Goal: Transaction & Acquisition: Purchase product/service

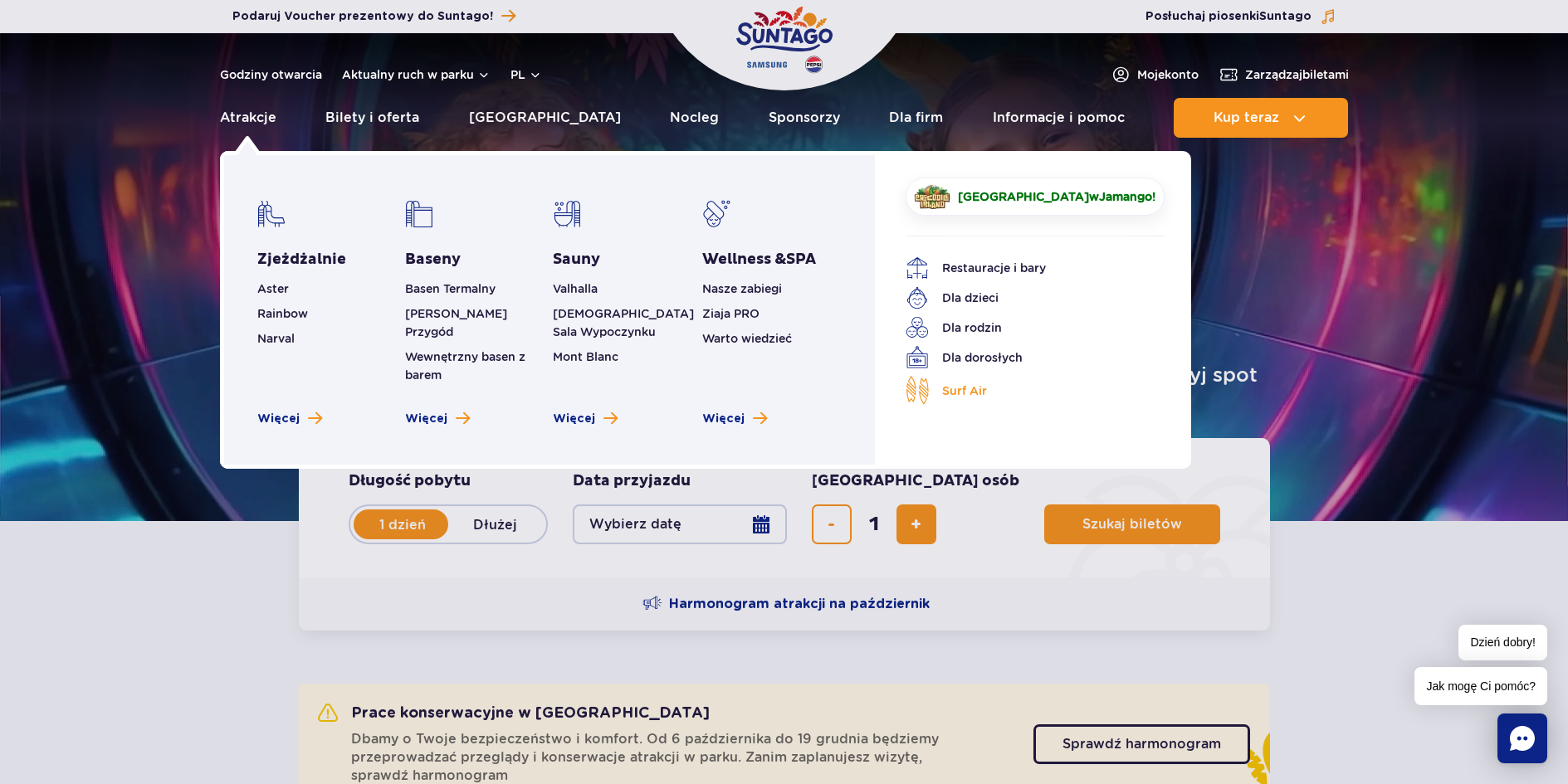
click at [976, 381] on span "Surf Air" at bounding box center [965, 390] width 45 height 18
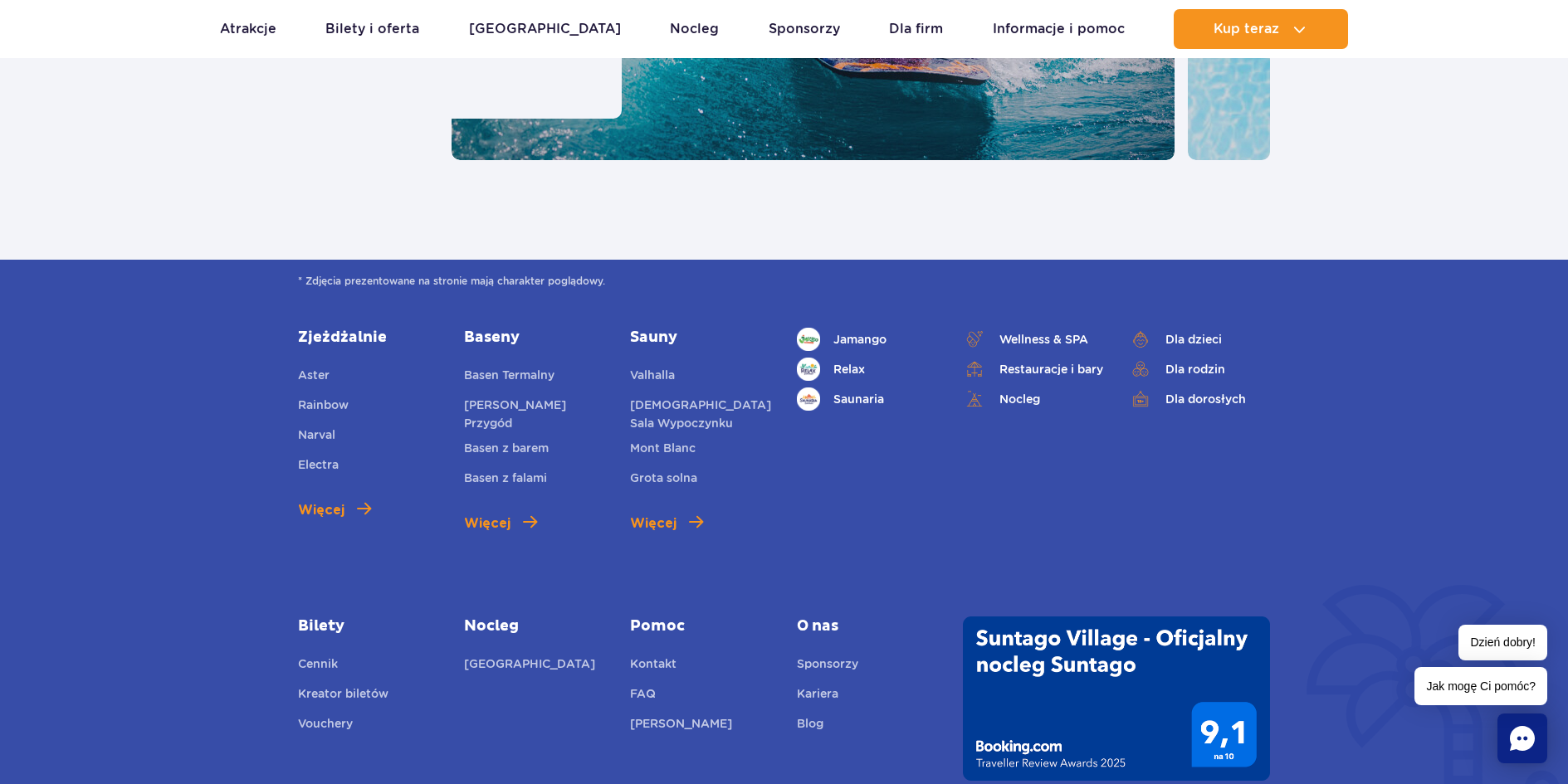
scroll to position [5392, 0]
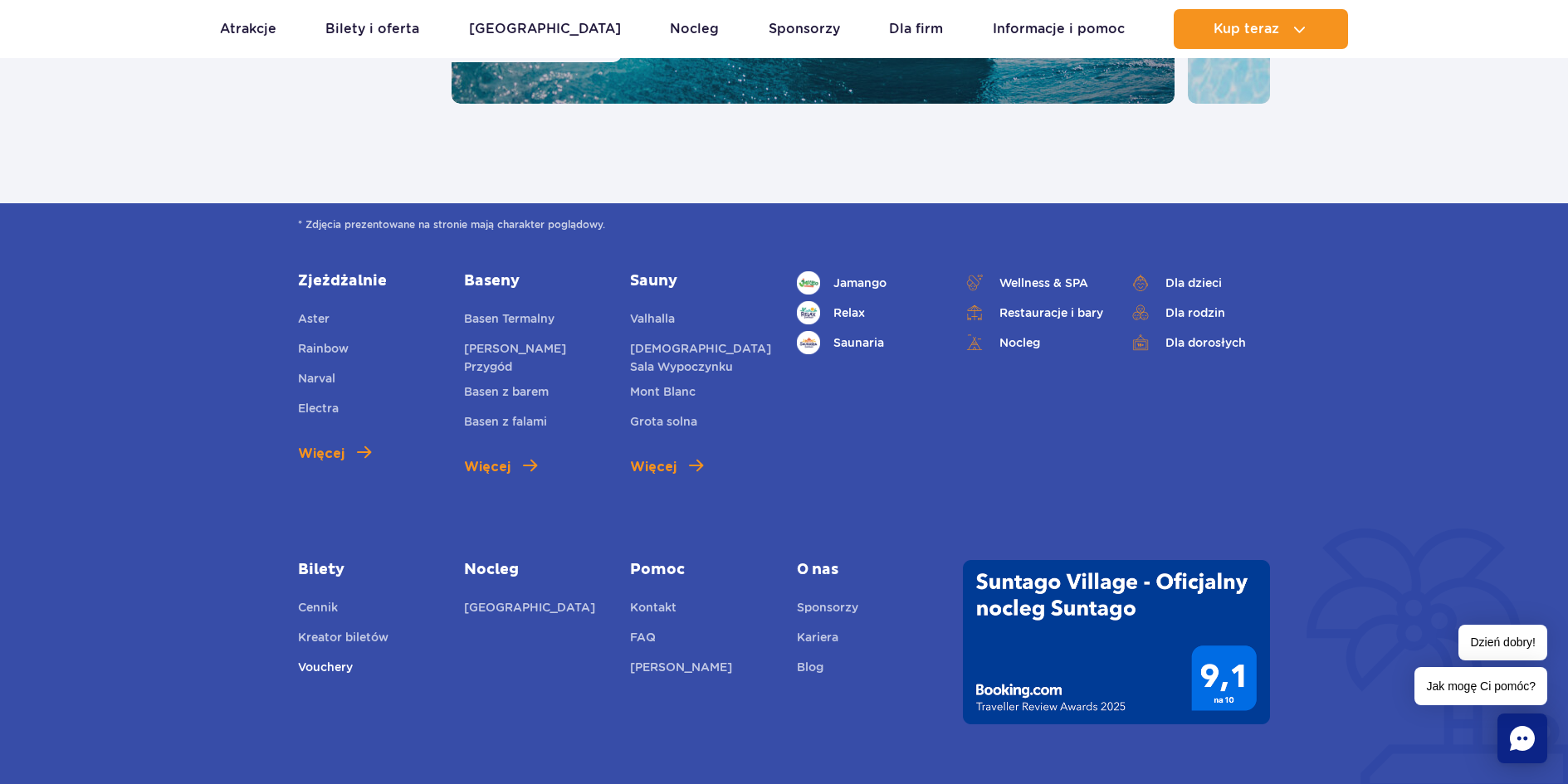
click at [304, 658] on link "Vouchery" at bounding box center [324, 669] width 54 height 23
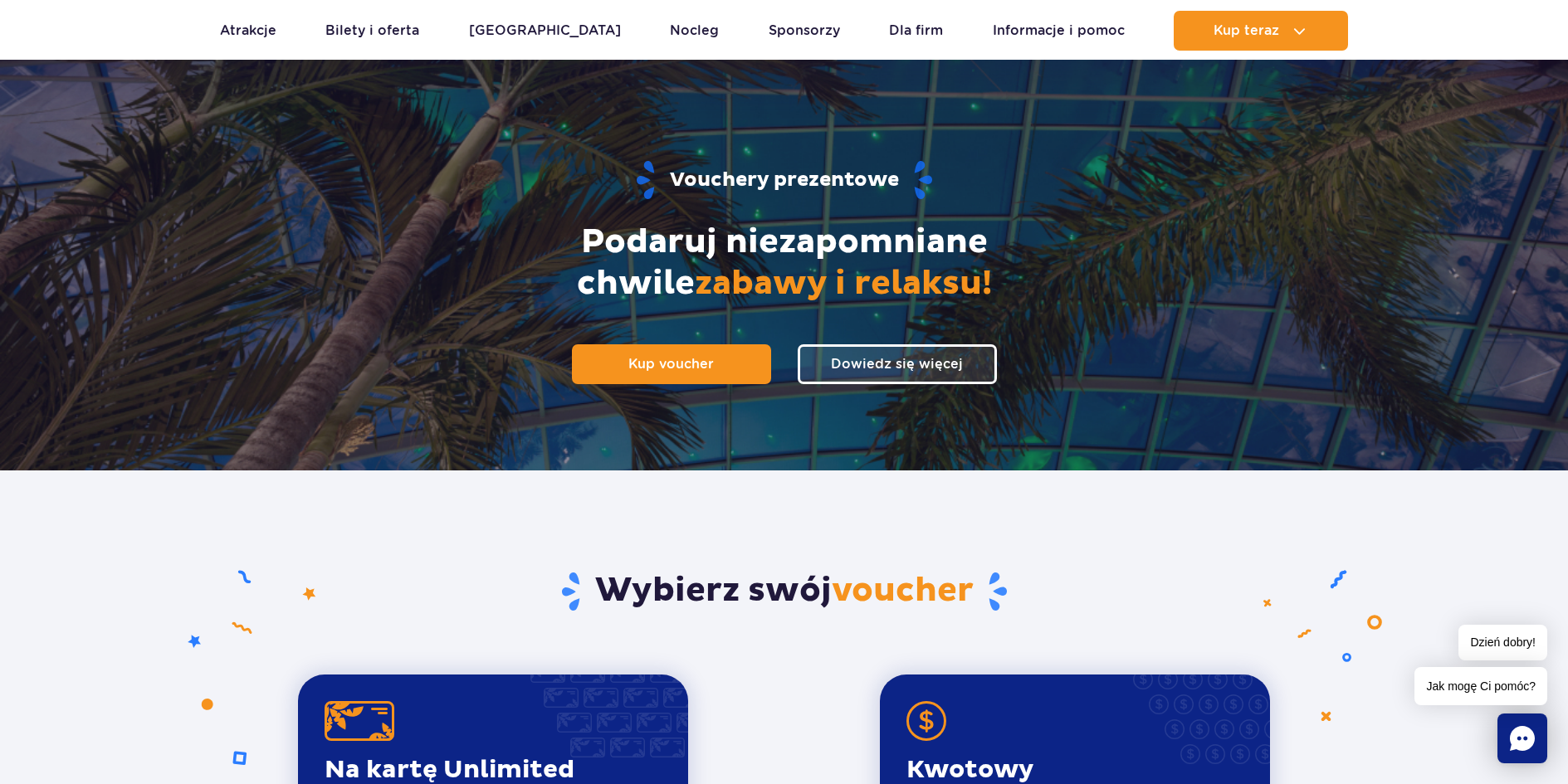
scroll to position [83, 0]
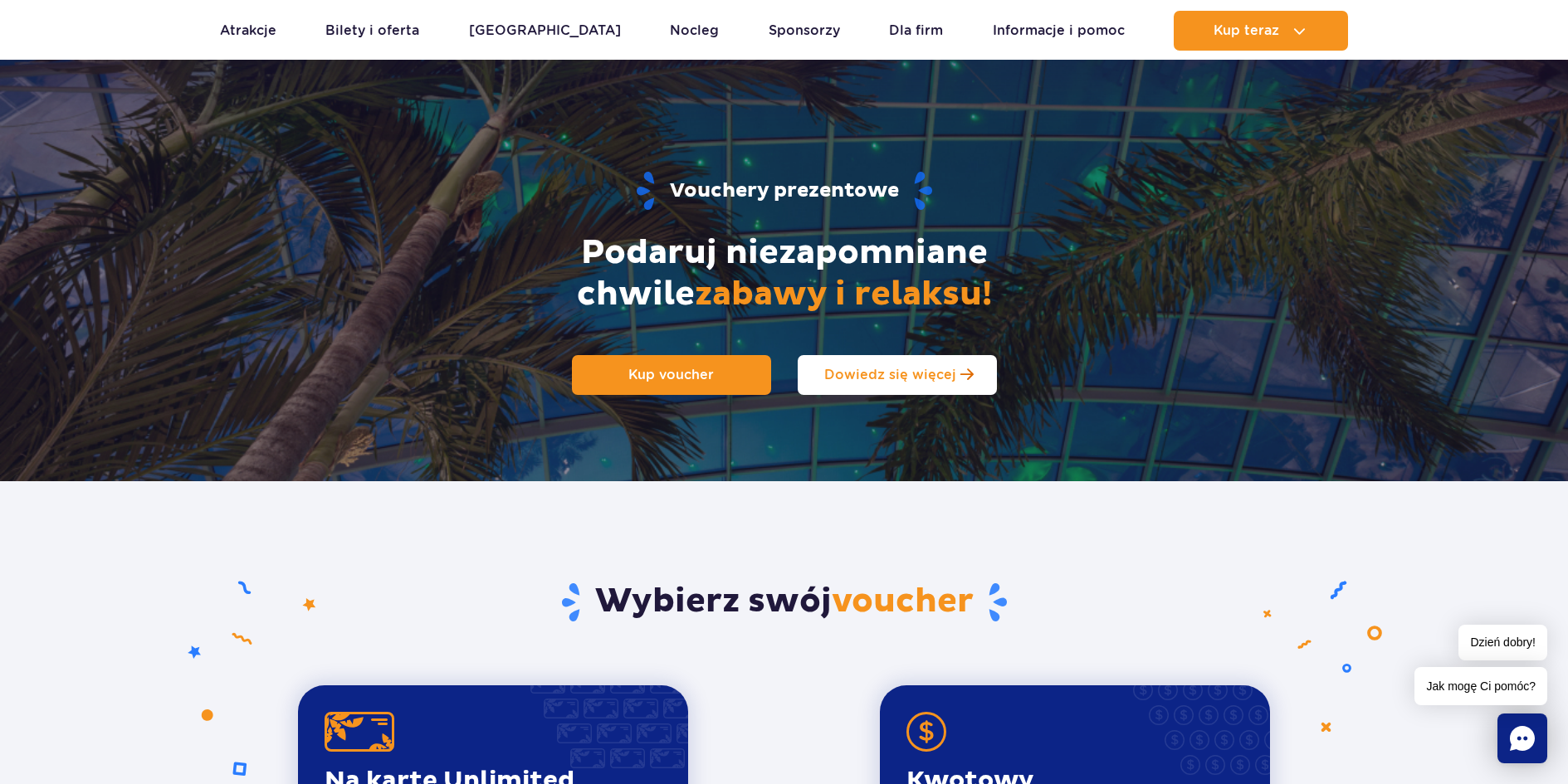
click at [912, 383] on link "Dowiedz się więcej" at bounding box center [897, 375] width 199 height 40
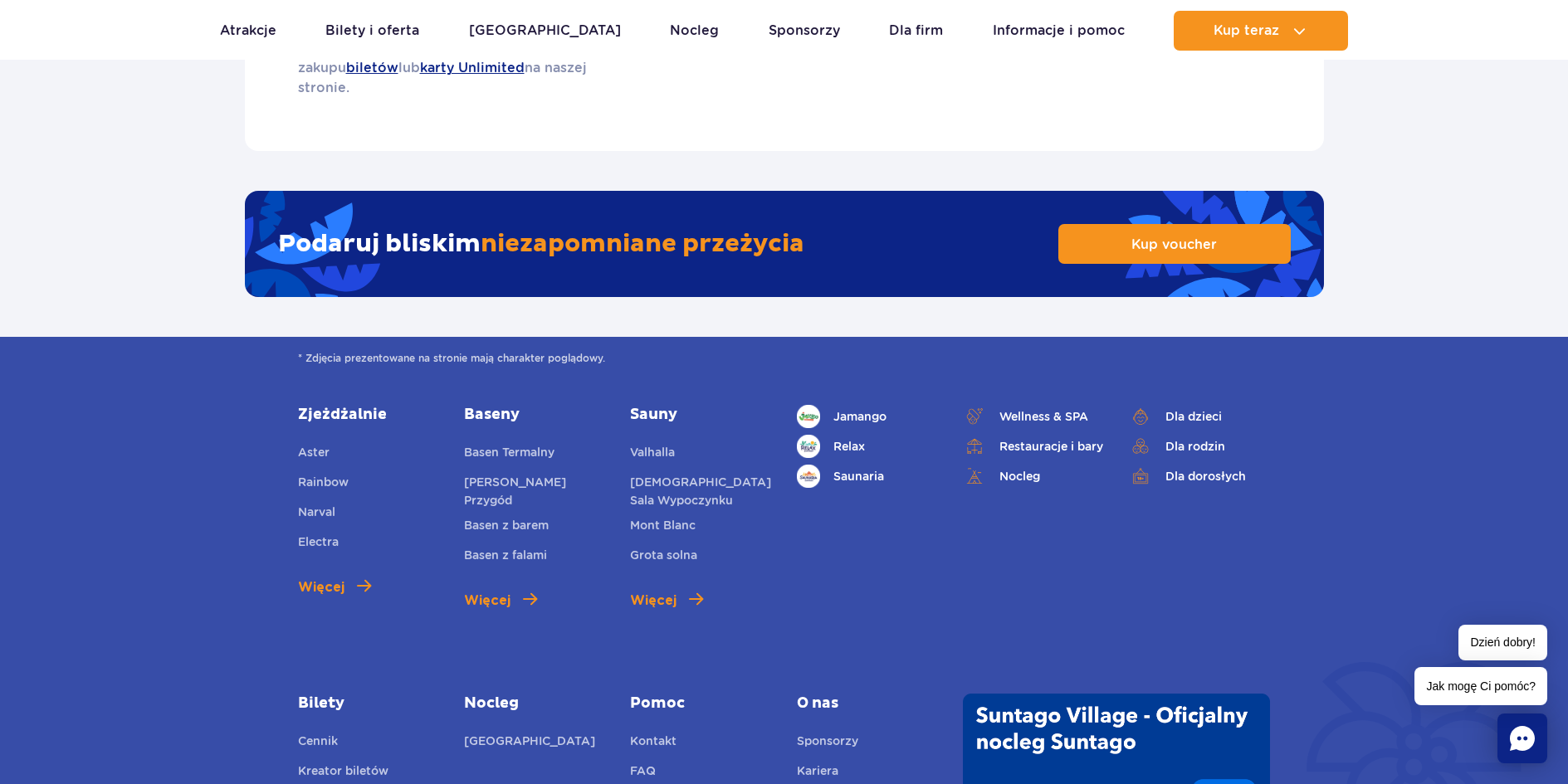
scroll to position [2804, 0]
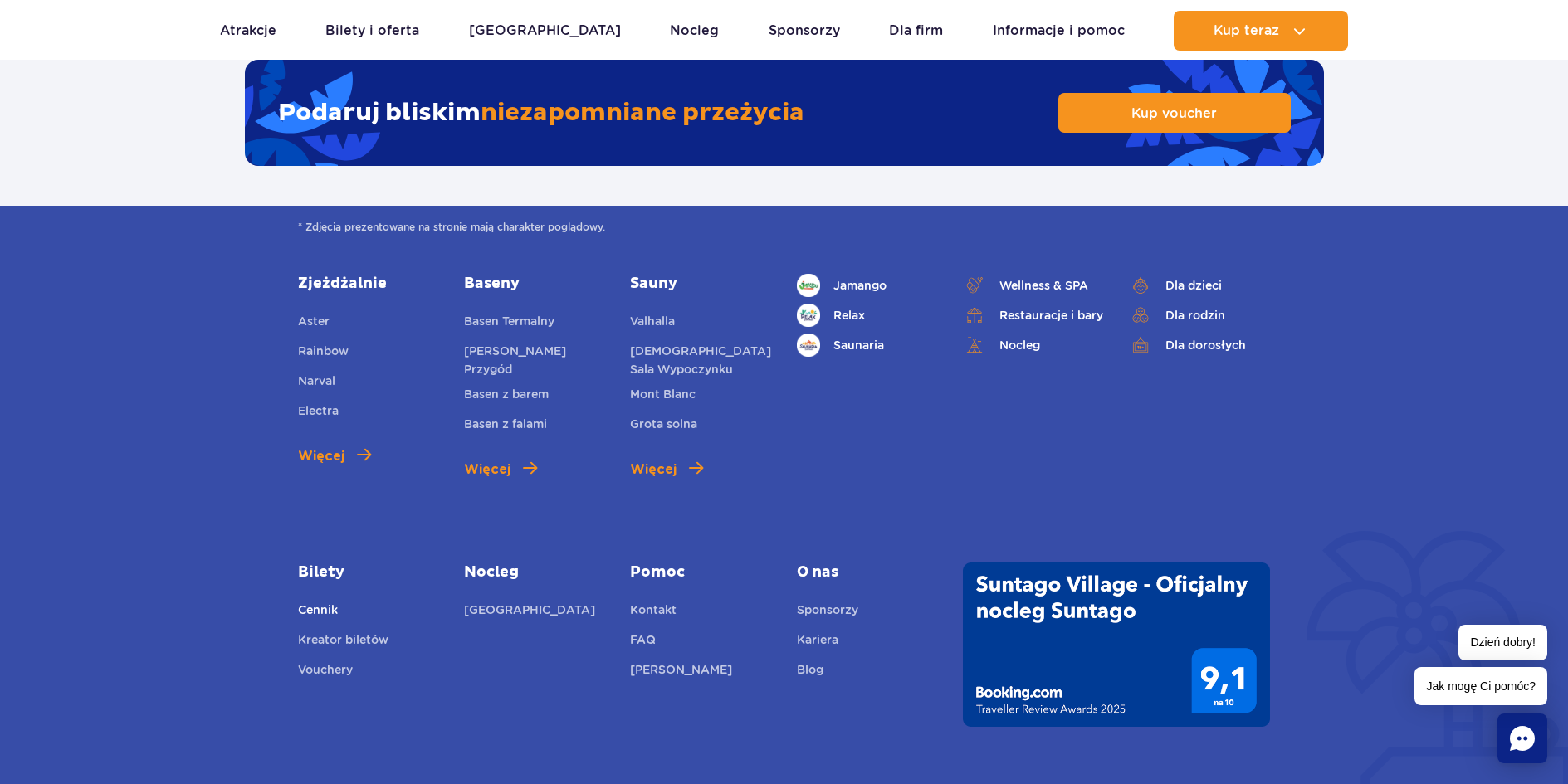
click at [309, 600] on link "Cennik" at bounding box center [318, 612] width 40 height 23
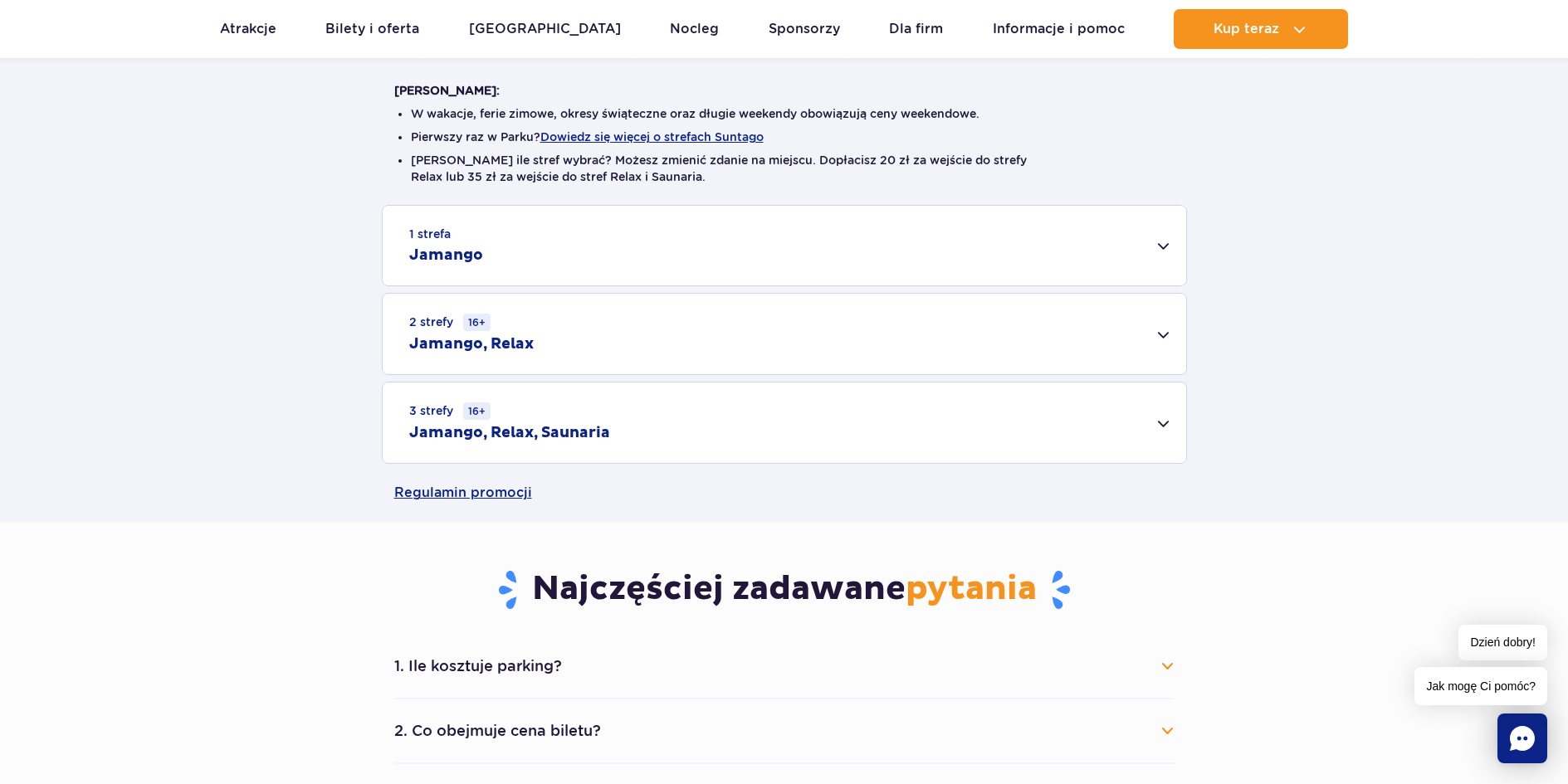
scroll to position [415, 0]
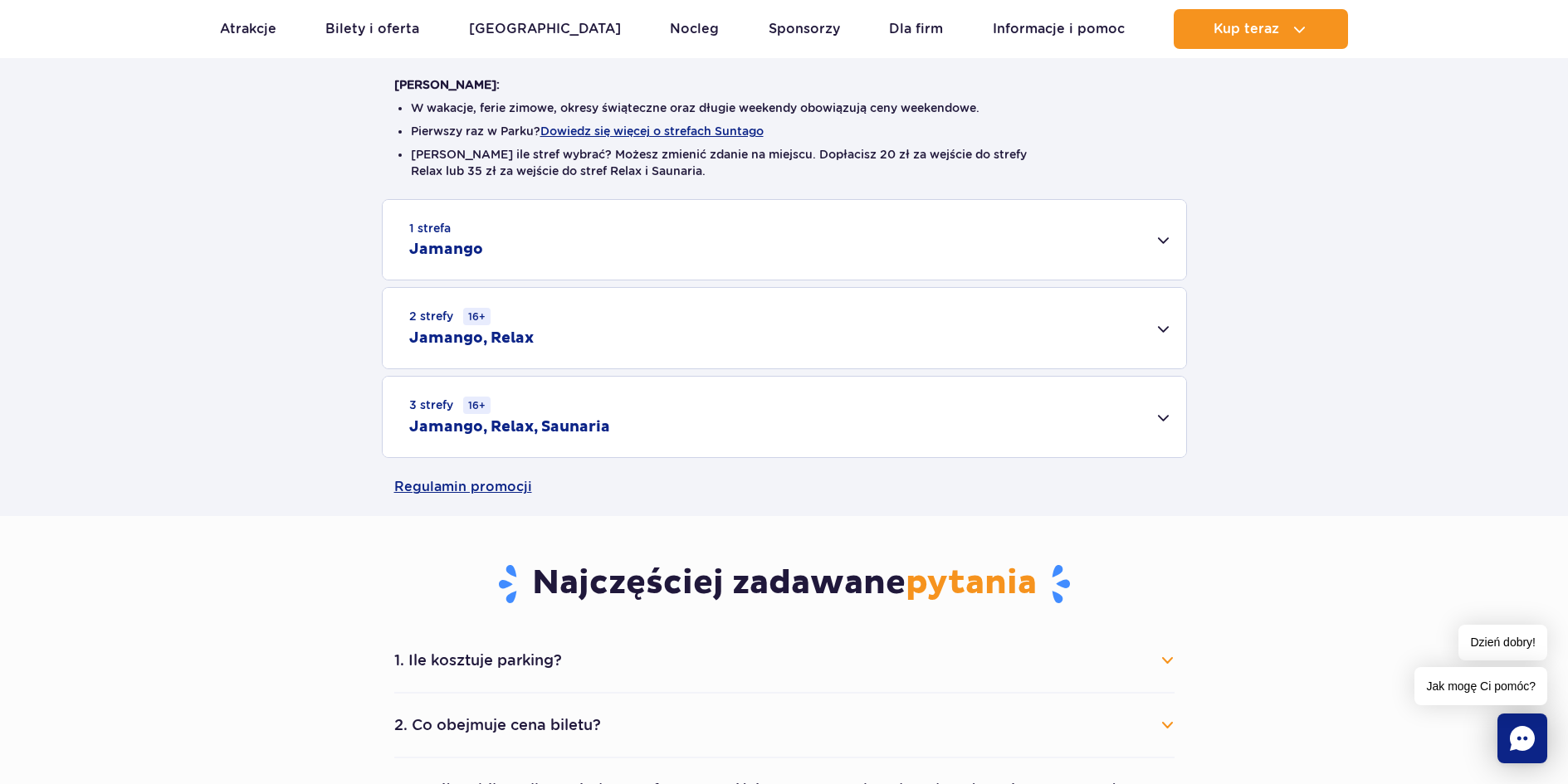
click at [1118, 351] on div "2 strefy 16+ Jamango, Relax" at bounding box center [784, 328] width 803 height 80
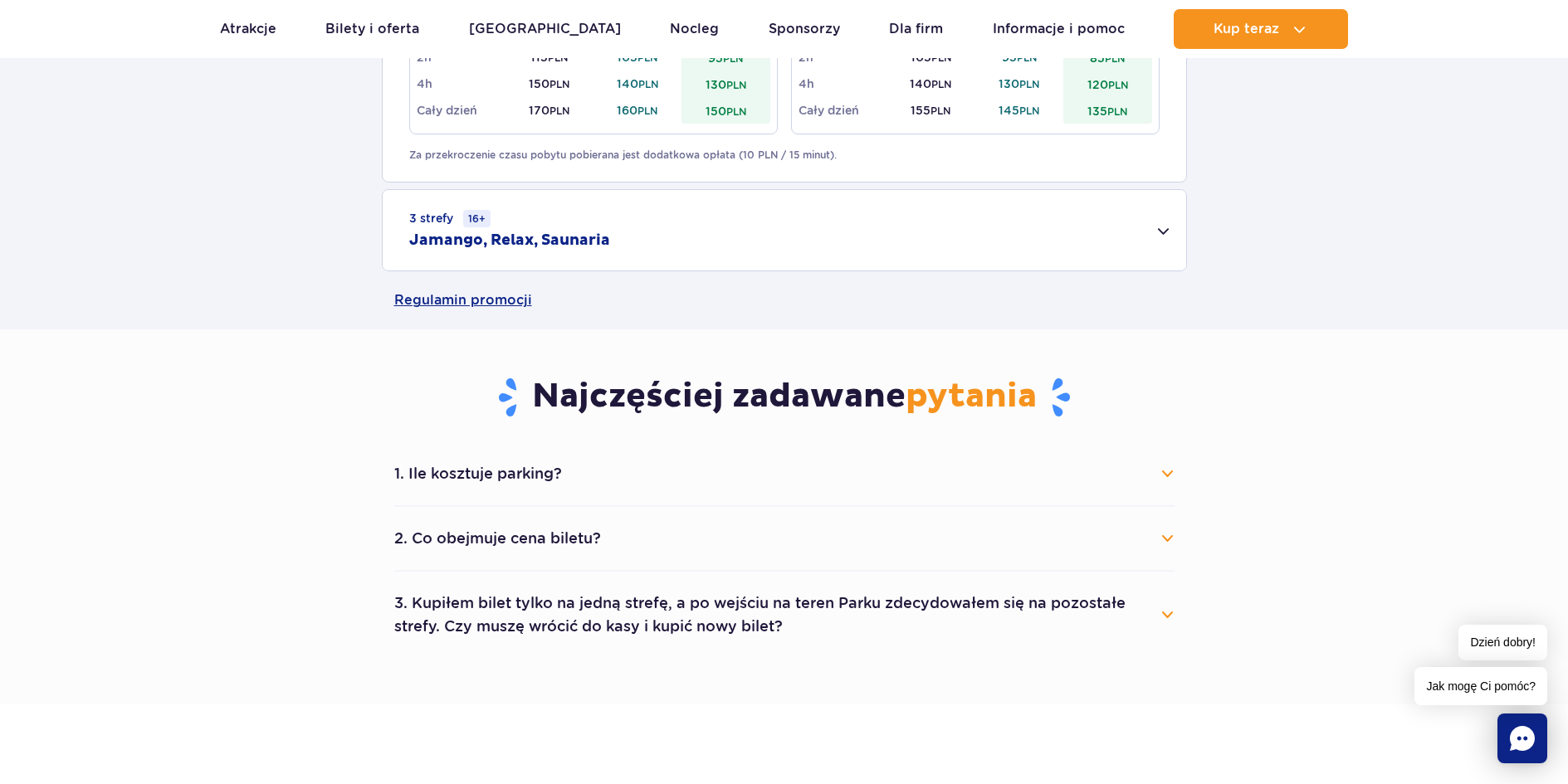
scroll to position [830, 0]
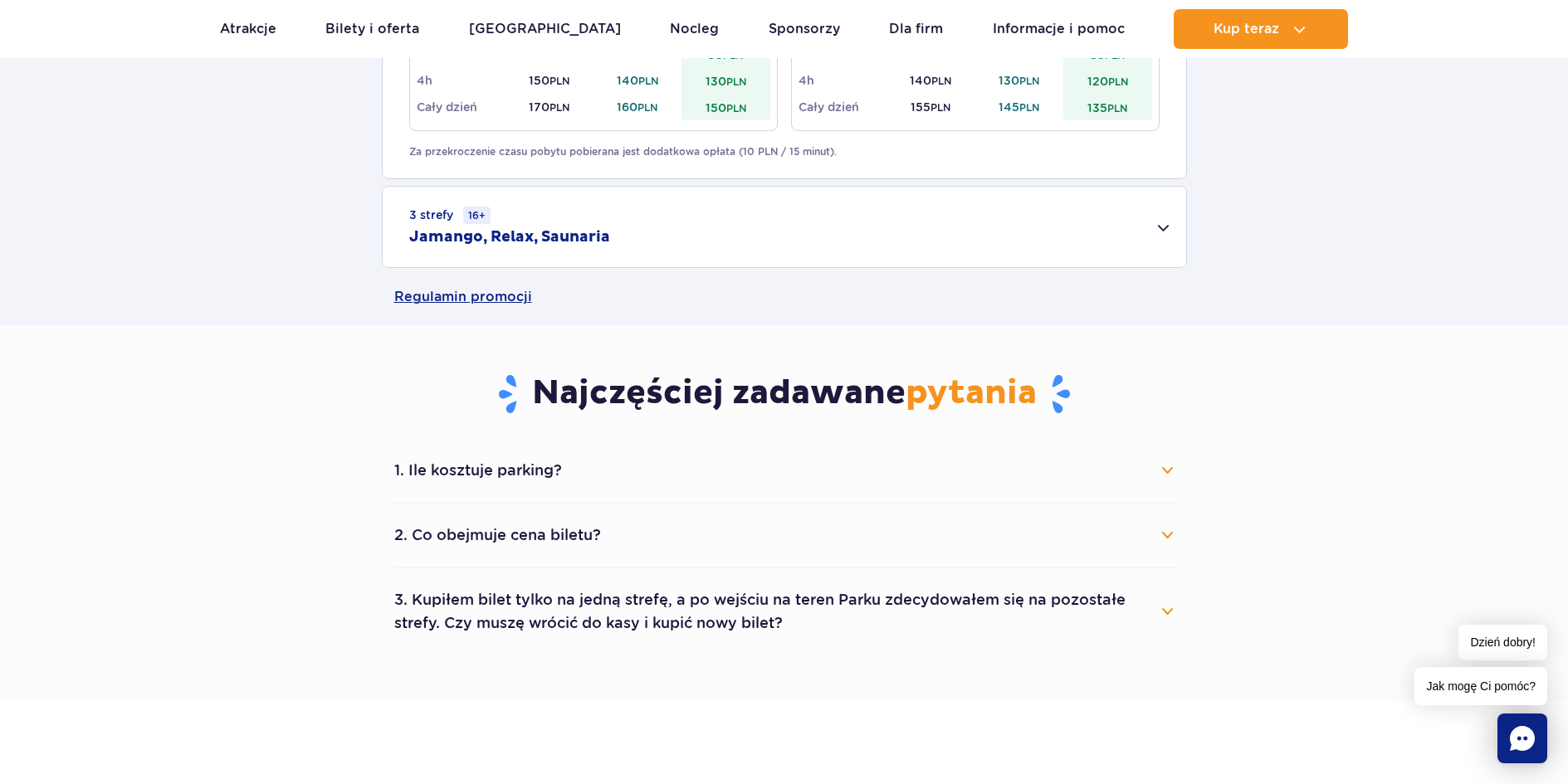
click at [1033, 484] on button "1. Ile kosztuje parking?" at bounding box center [784, 470] width 780 height 36
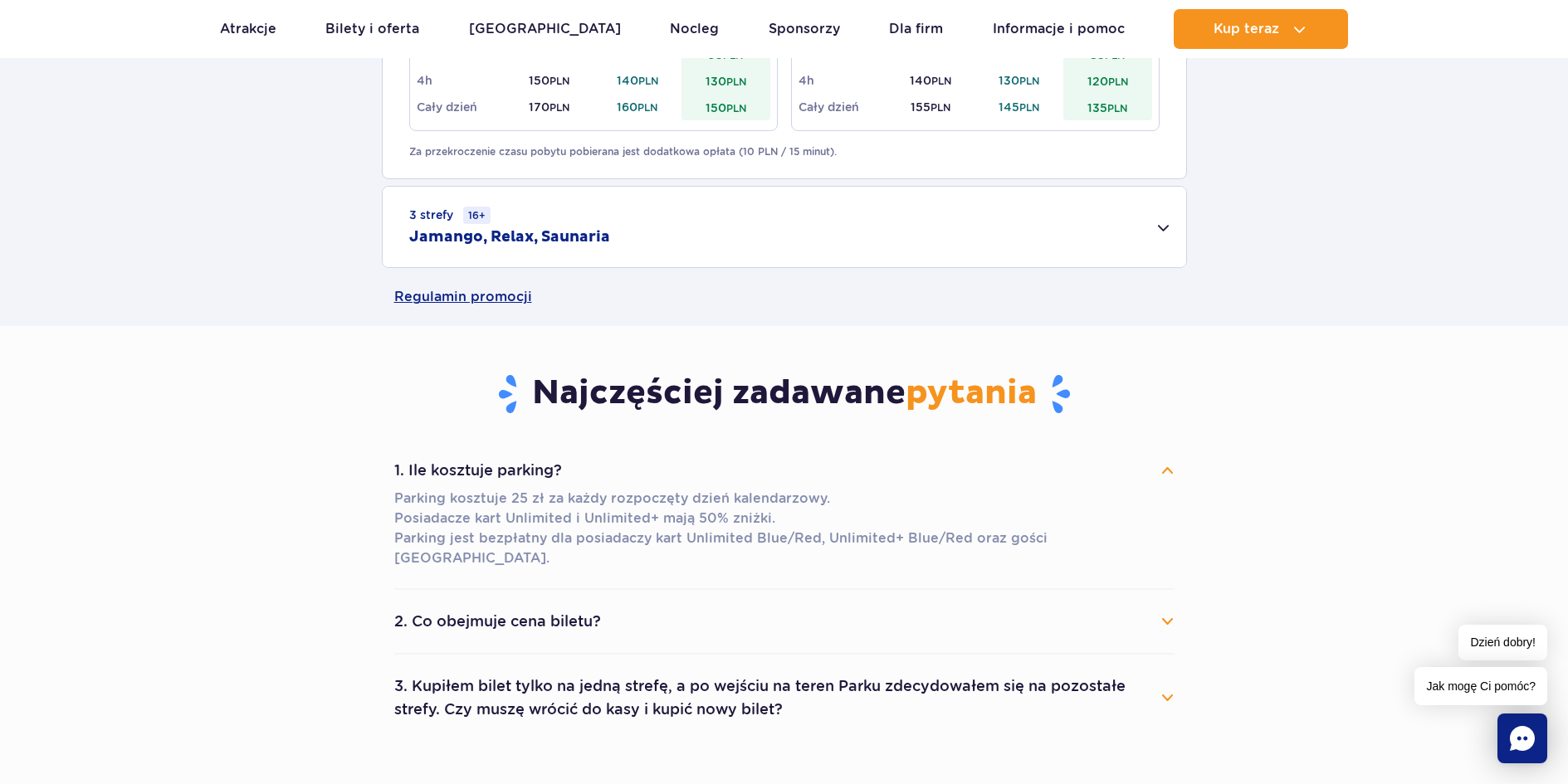
click at [1162, 480] on button "1. Ile kosztuje parking?" at bounding box center [784, 470] width 780 height 36
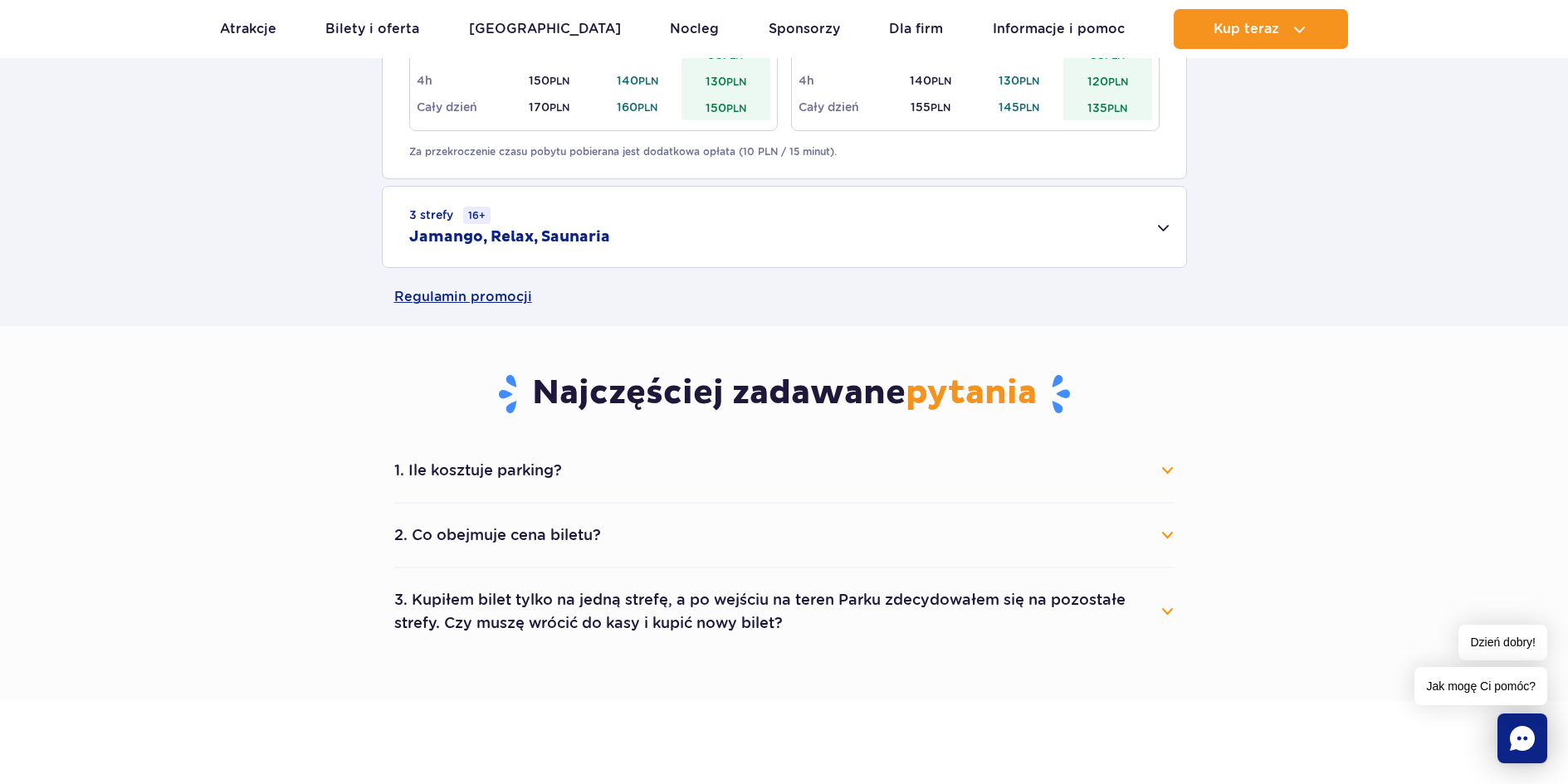
click at [1155, 596] on button "3. Kupiłem bilet tylko na jedną strefę, a po wejściu na teren Parku zdecydowałe…" at bounding box center [784, 611] width 780 height 60
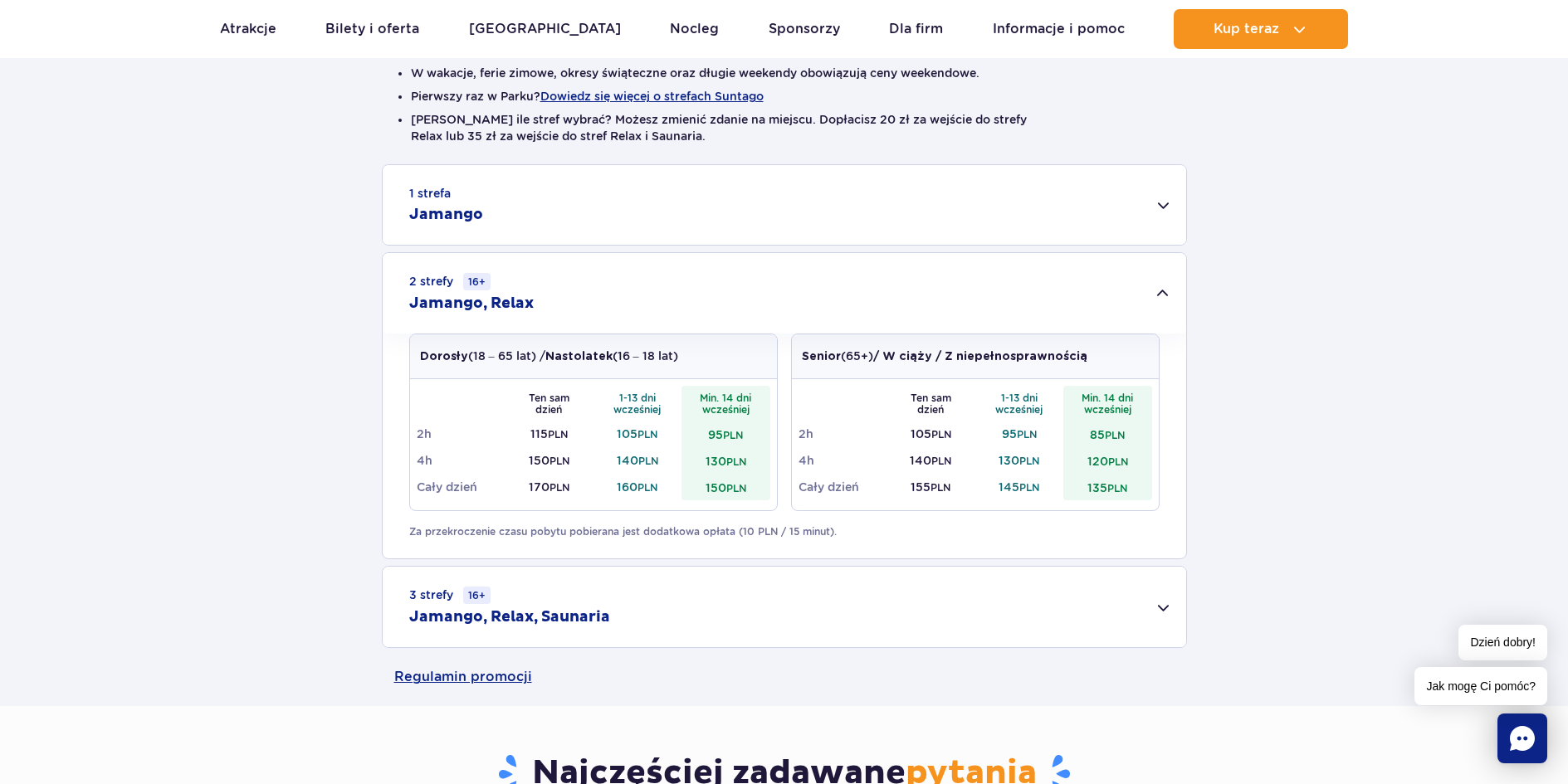
scroll to position [0, 0]
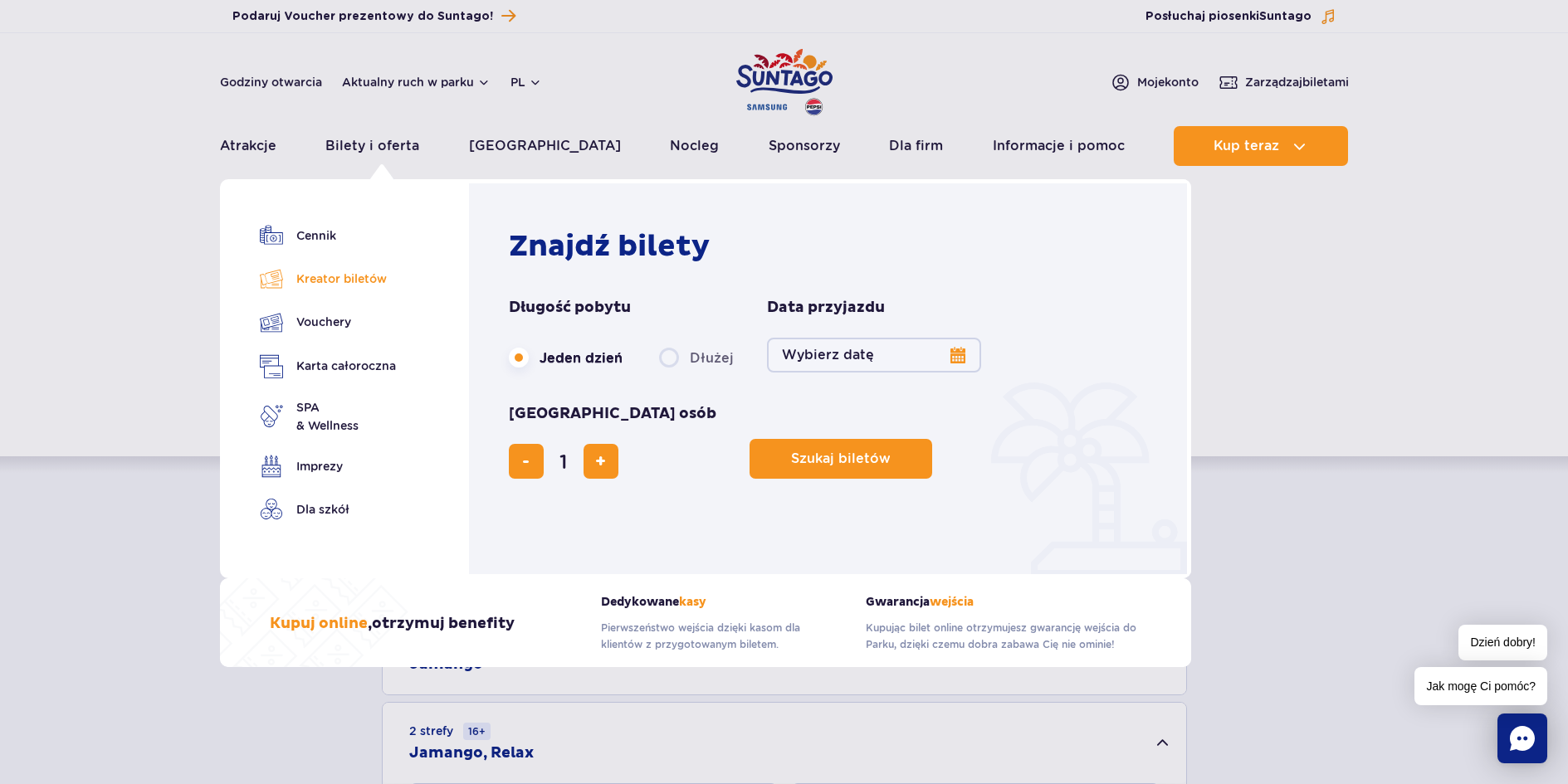
click at [337, 277] on link "Kreator biletów" at bounding box center [328, 279] width 136 height 23
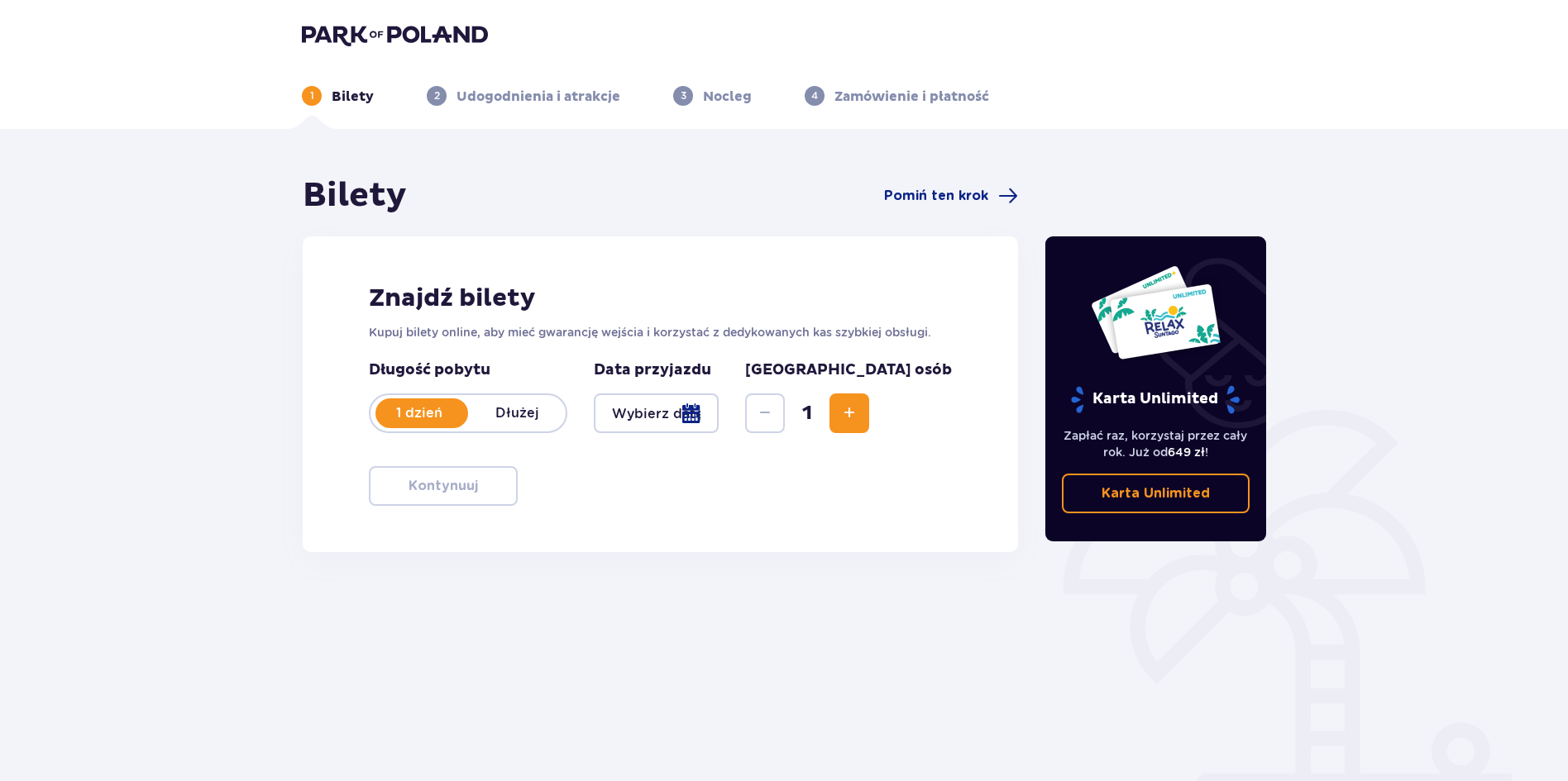
click at [717, 415] on div at bounding box center [656, 413] width 125 height 40
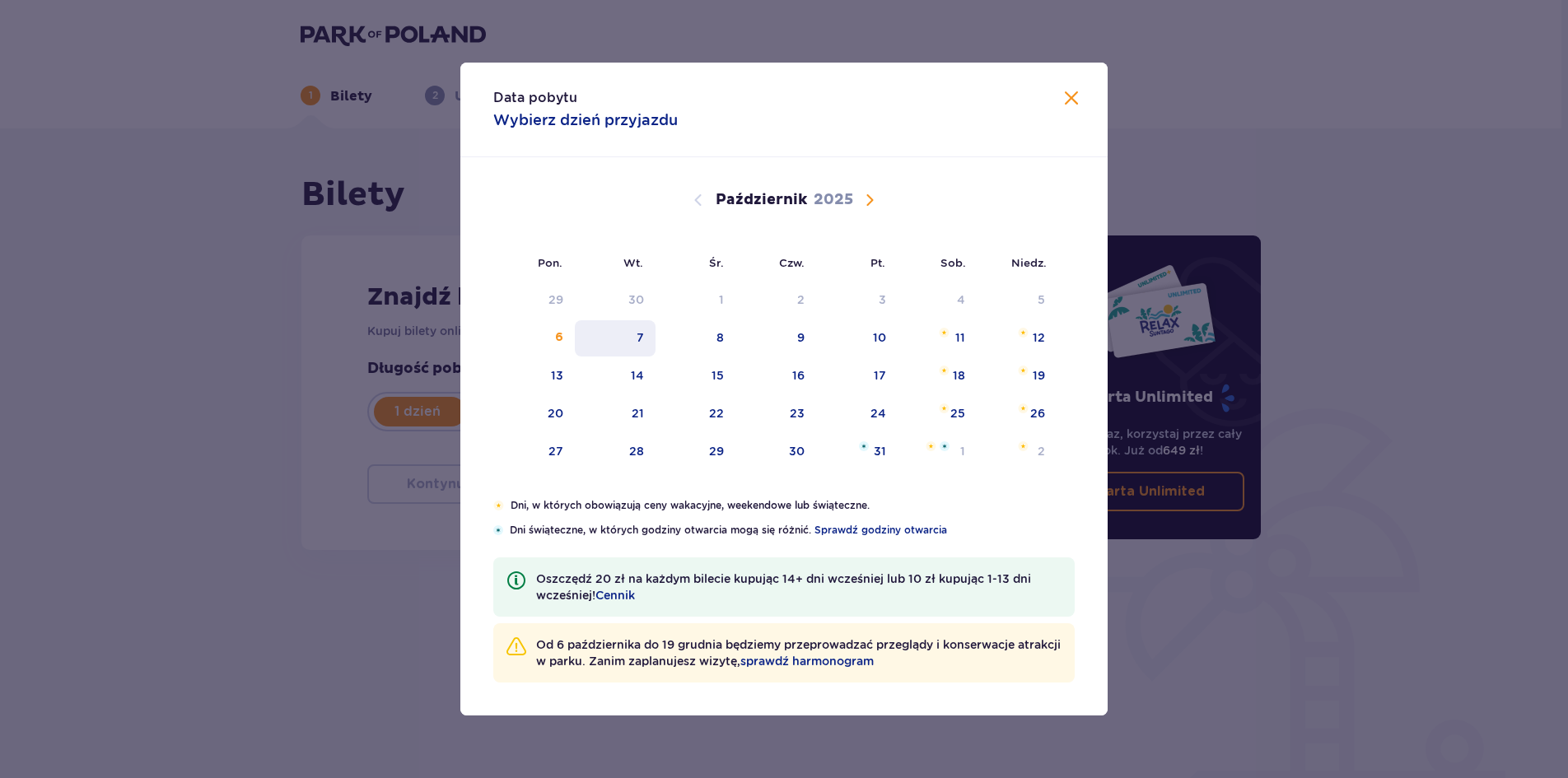
click at [638, 340] on div "7" at bounding box center [641, 337] width 8 height 16
type input "07.10.25"
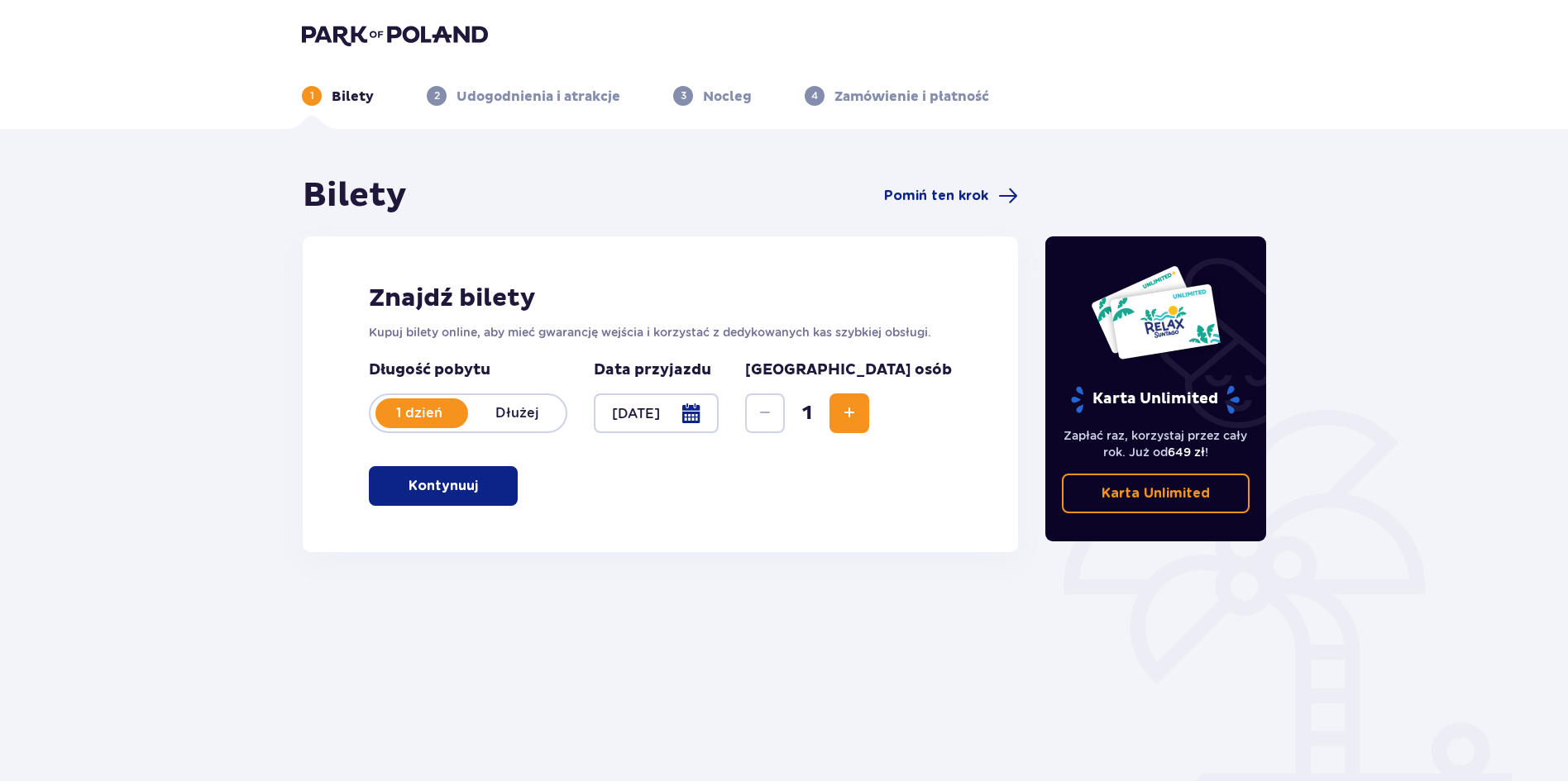
click at [409, 471] on button "Kontynuuj" at bounding box center [443, 486] width 149 height 40
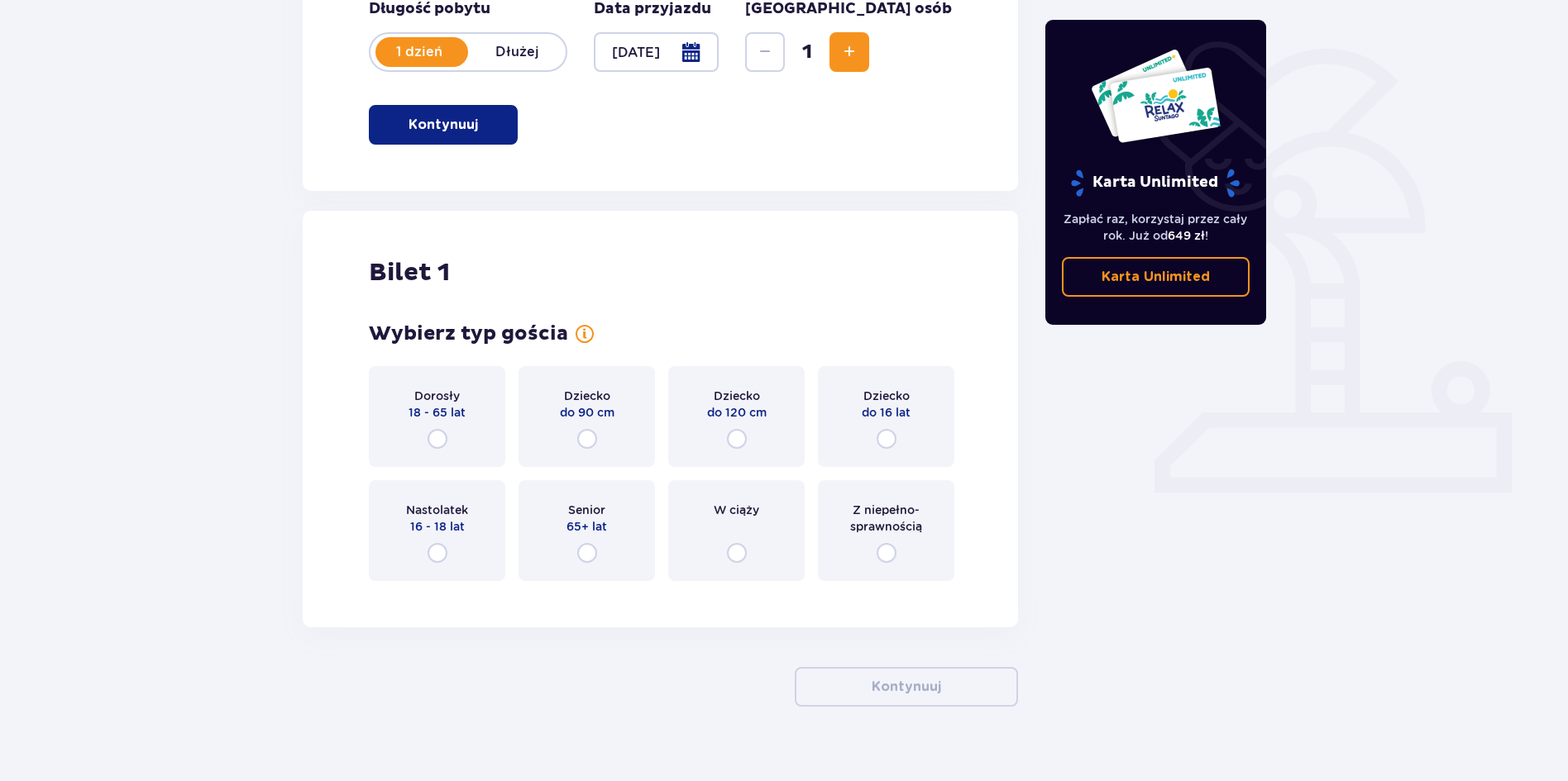
scroll to position [386, 0]
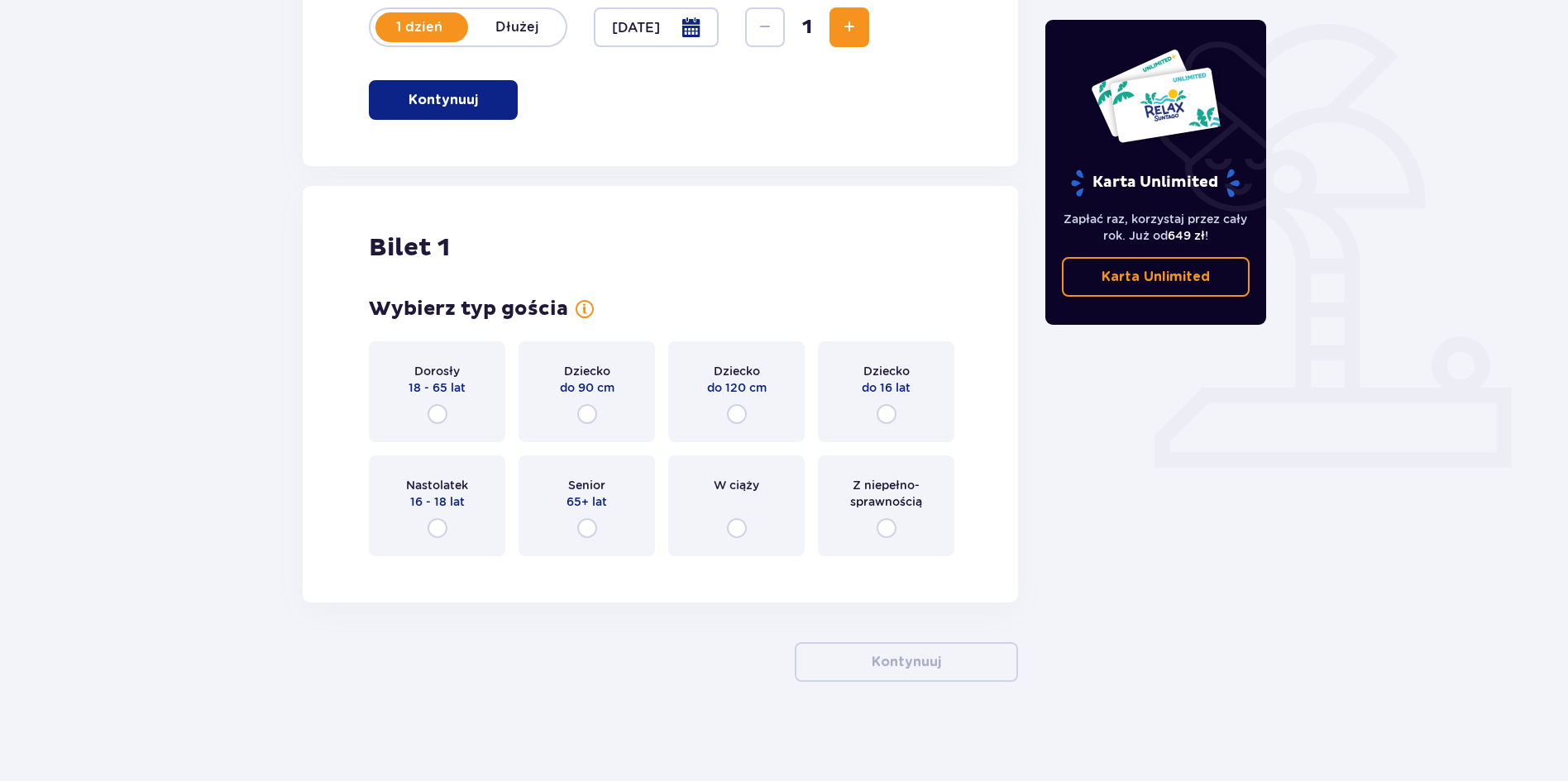
click at [426, 419] on div "Dorosły 18 - 65 lat" at bounding box center [437, 391] width 137 height 101
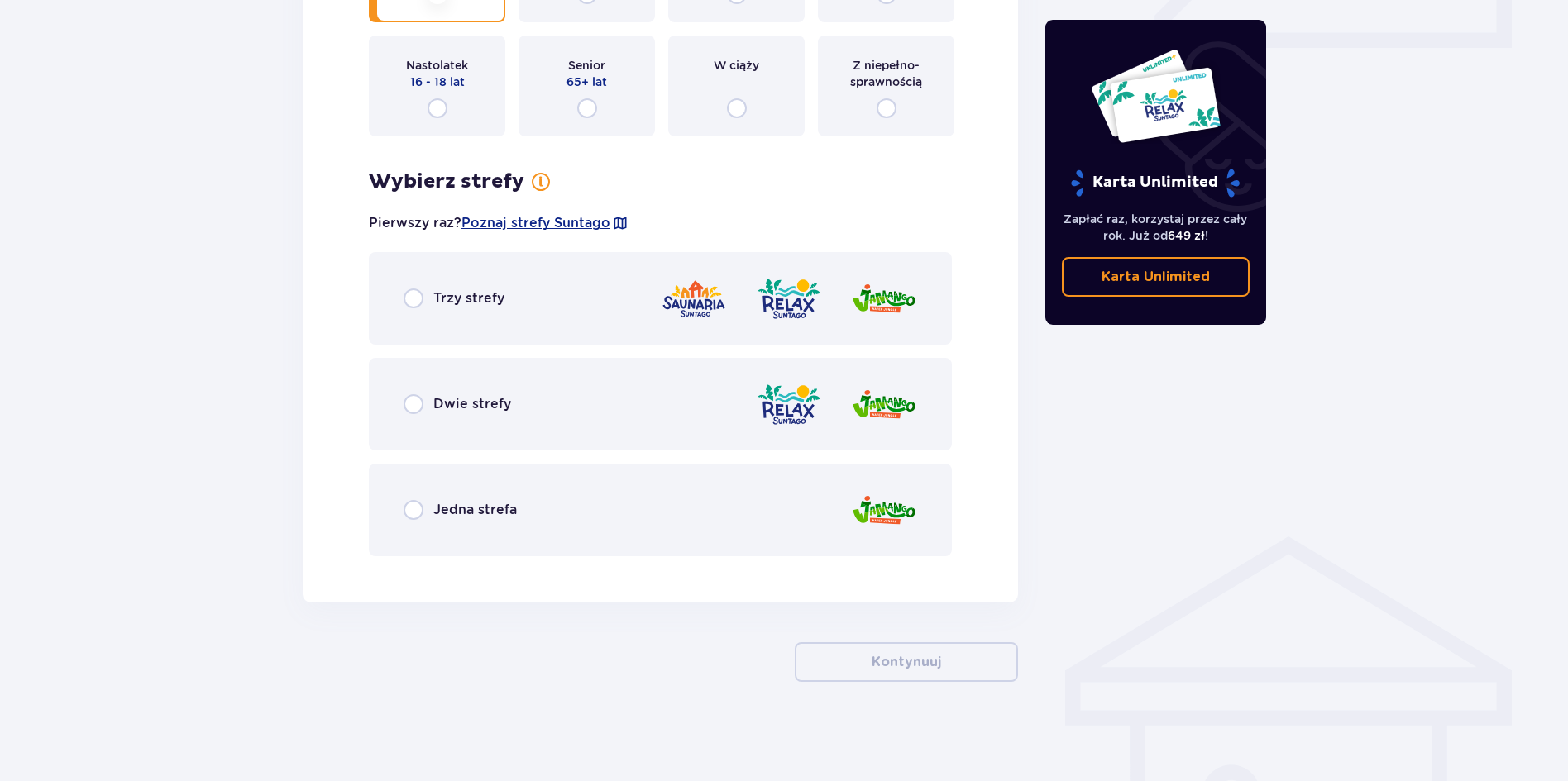
click at [437, 430] on div "Dwie strefy" at bounding box center [660, 405] width 583 height 93
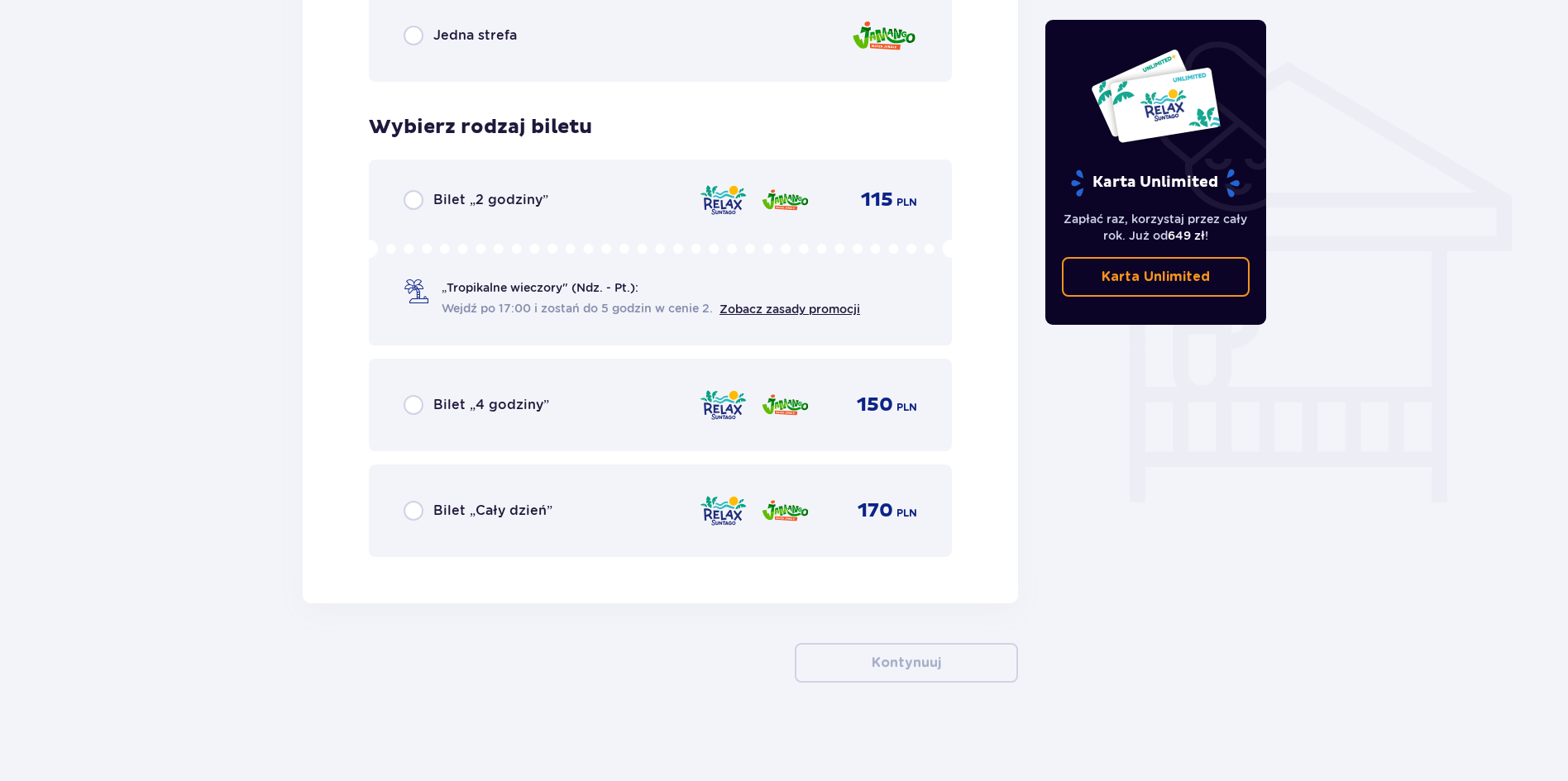
scroll to position [1281, 0]
click at [506, 505] on span "Bilet „Cały dzień”" at bounding box center [493, 509] width 119 height 18
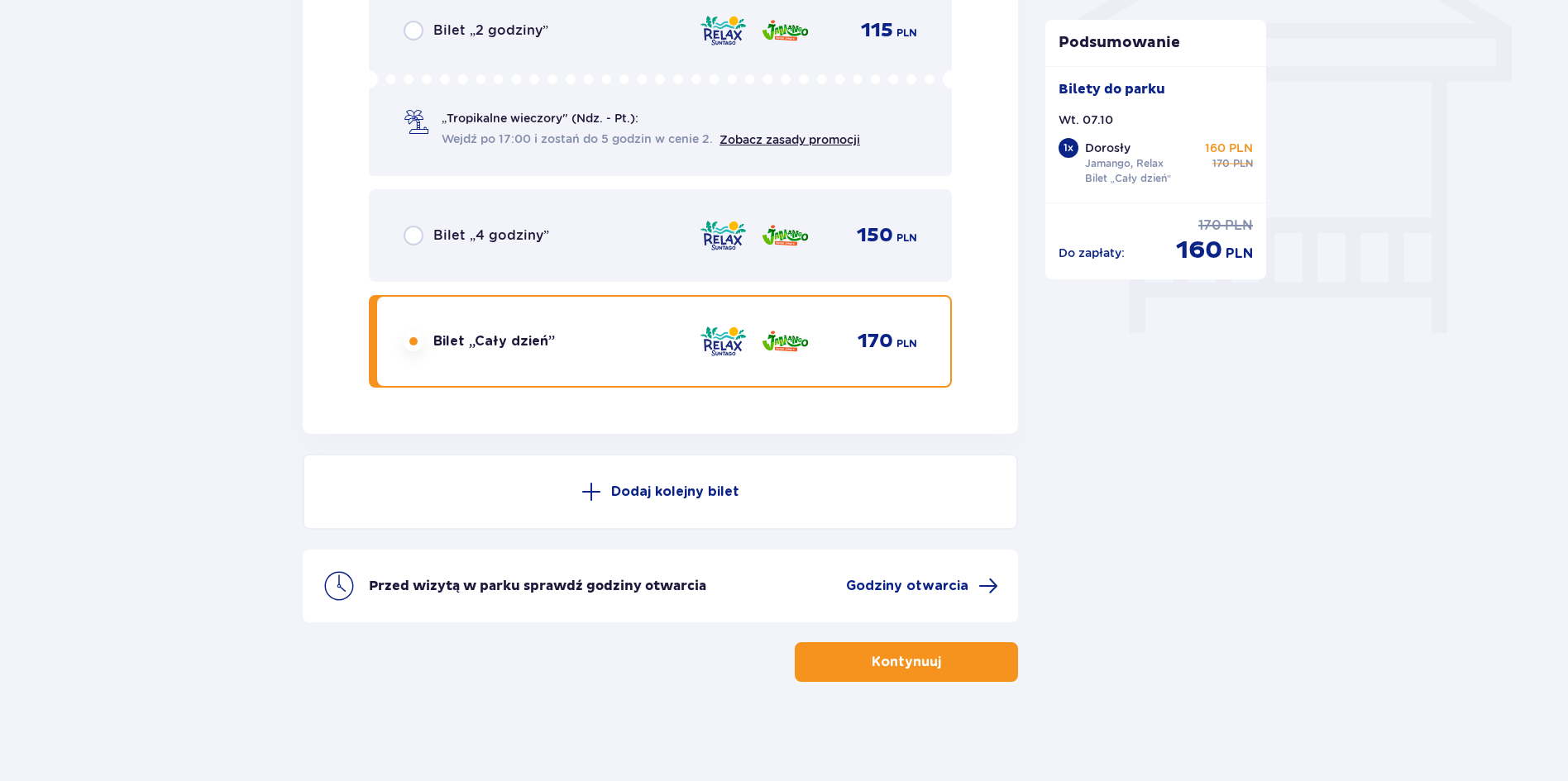
click at [621, 491] on p "Dodaj kolejny bilet" at bounding box center [675, 491] width 128 height 18
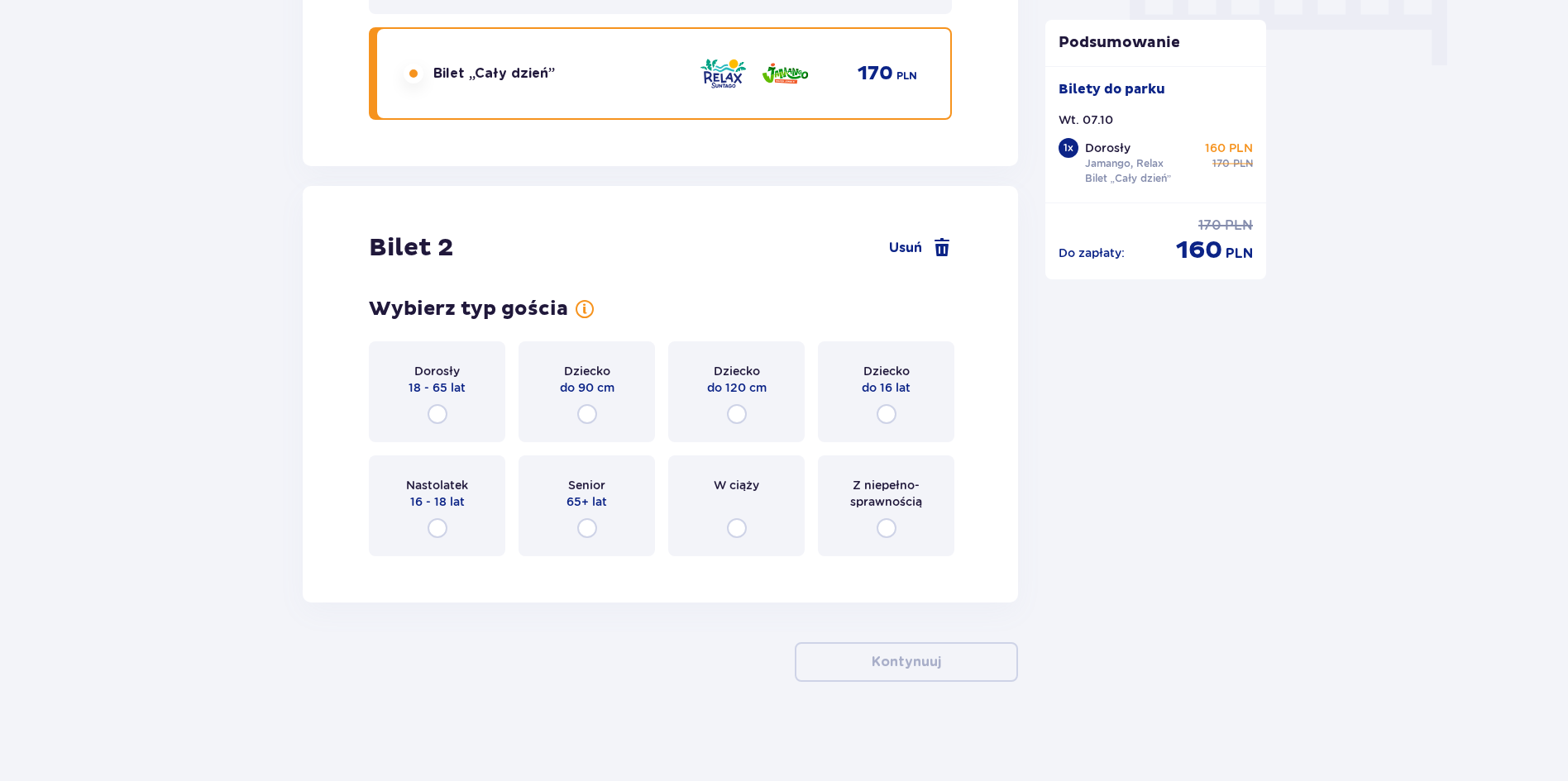
click at [471, 417] on div "Dorosły 18 - 65 lat" at bounding box center [437, 391] width 137 height 101
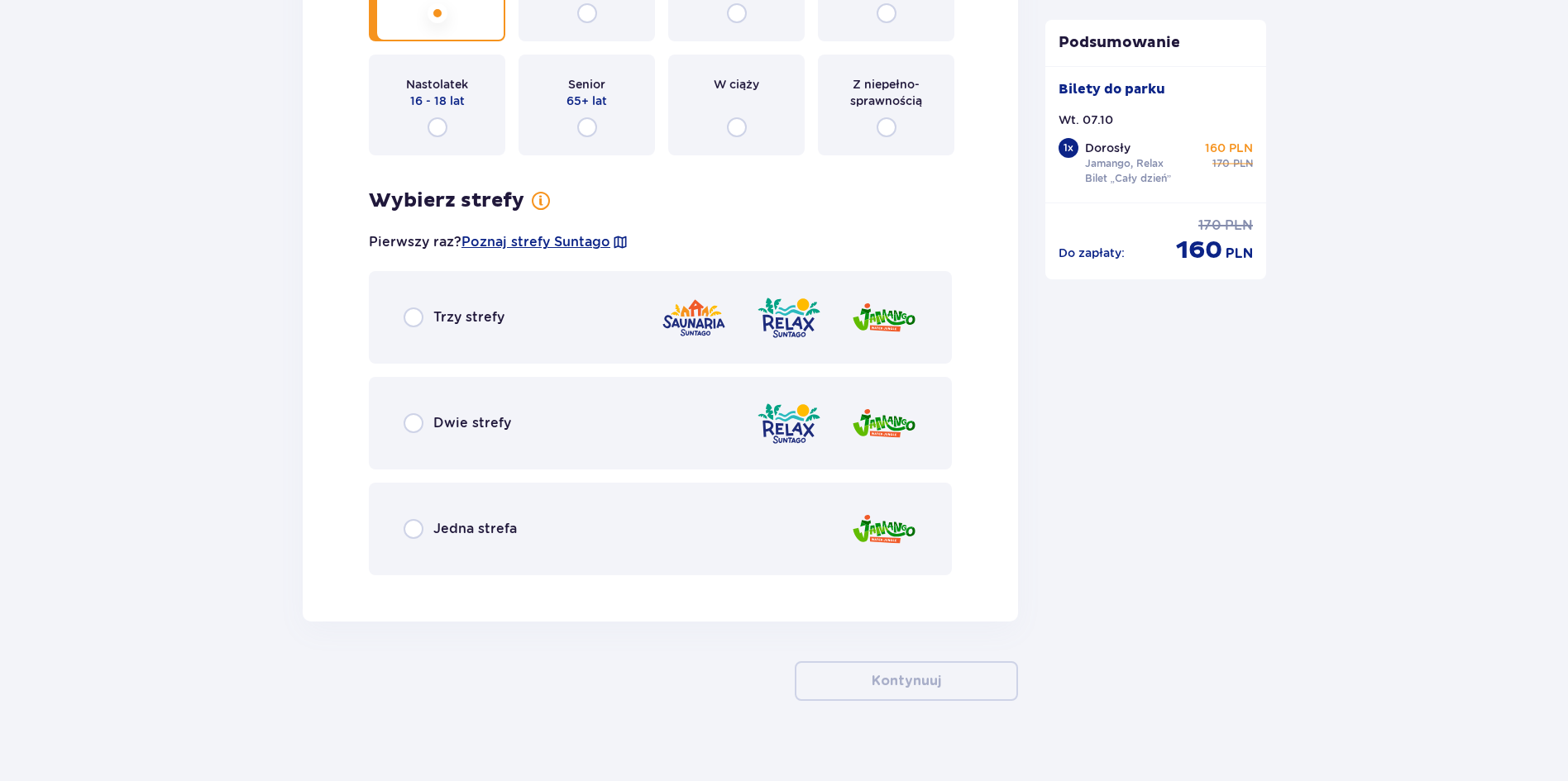
scroll to position [2138, 0]
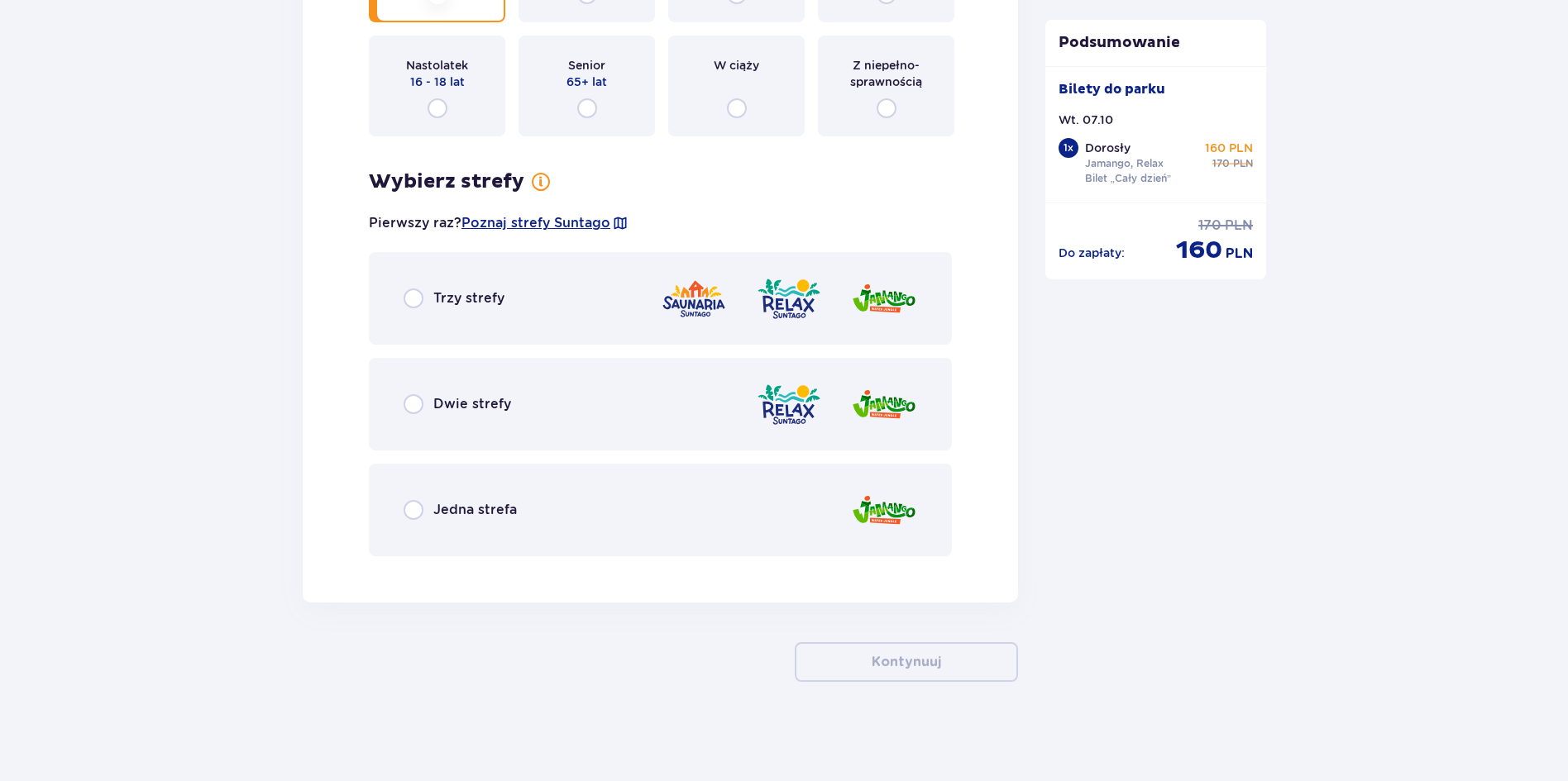
click at [671, 418] on div "Dwie strefy" at bounding box center [660, 405] width 583 height 93
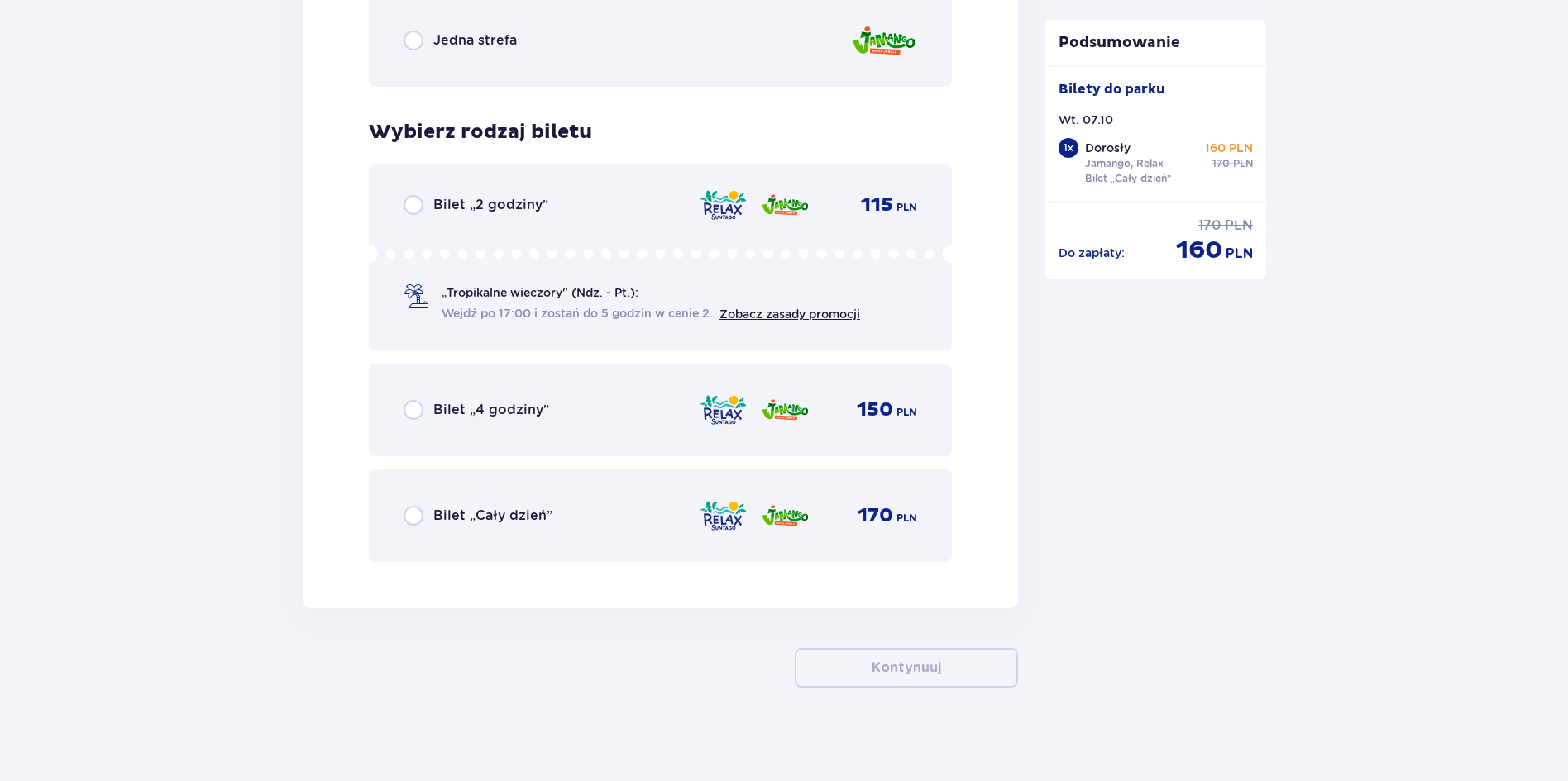
scroll to position [2613, 0]
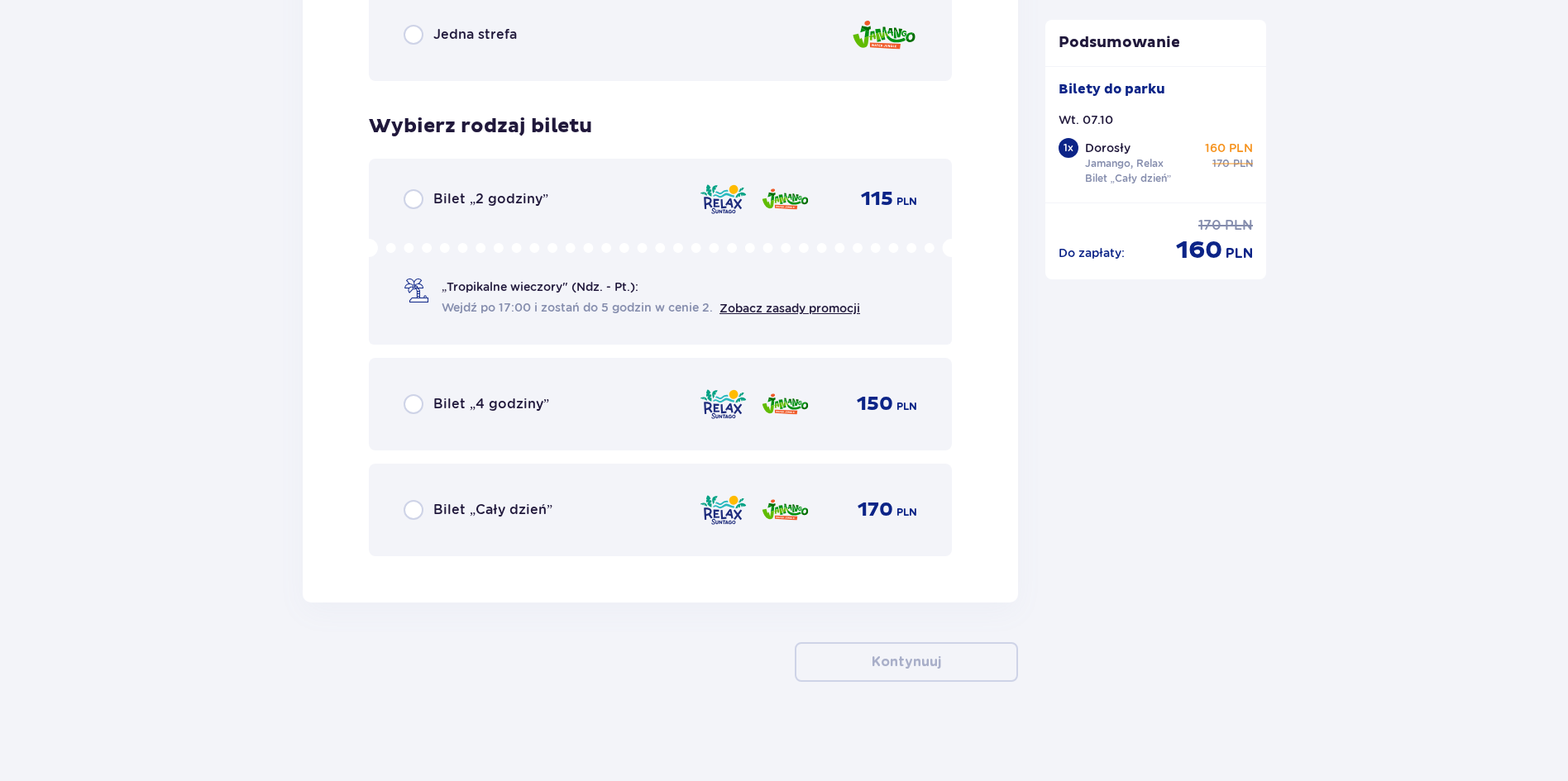
click at [589, 509] on div "Bilet „Cały dzień” 170 PLN" at bounding box center [659, 509] width 513 height 34
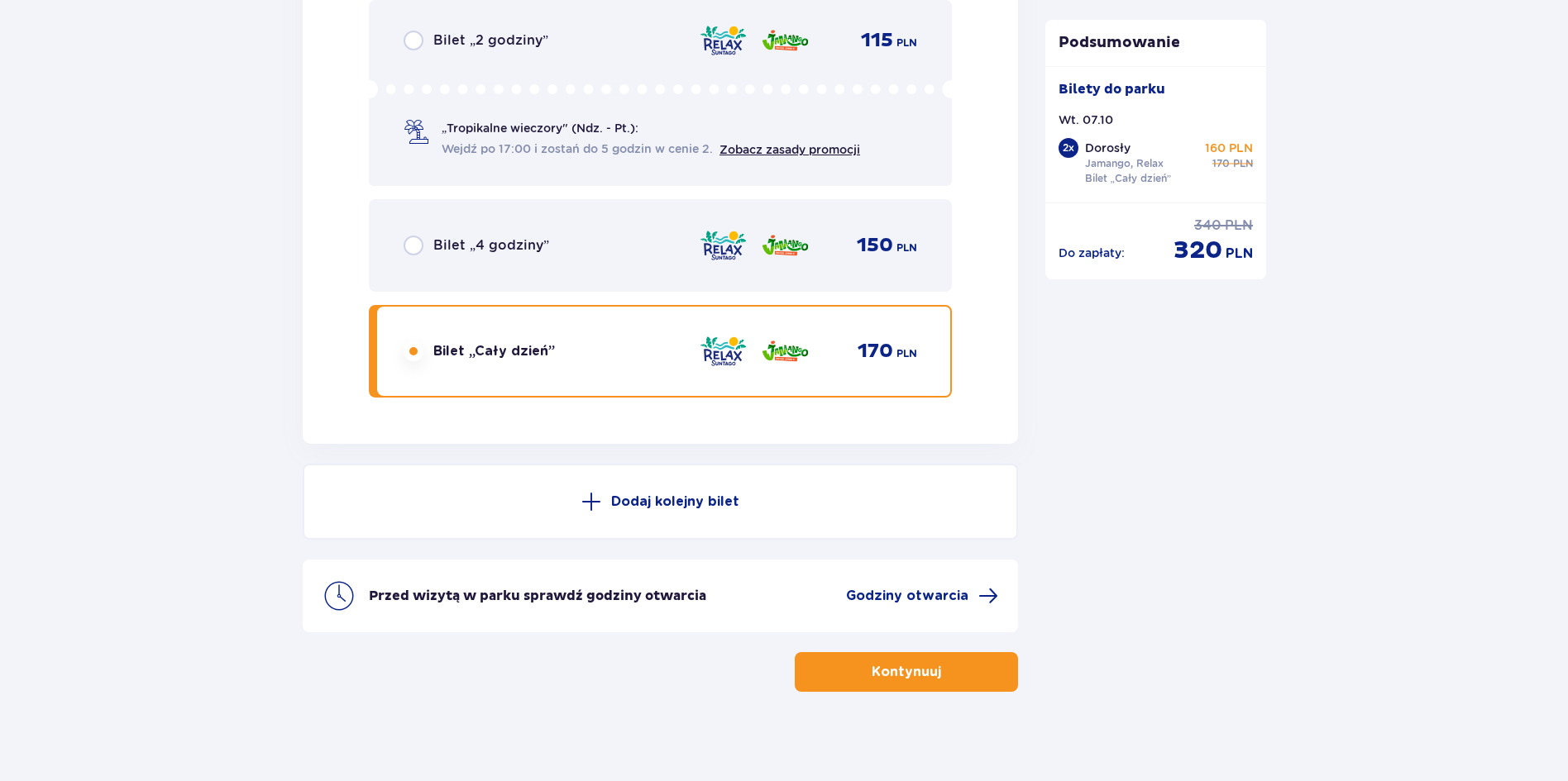
scroll to position [2781, 0]
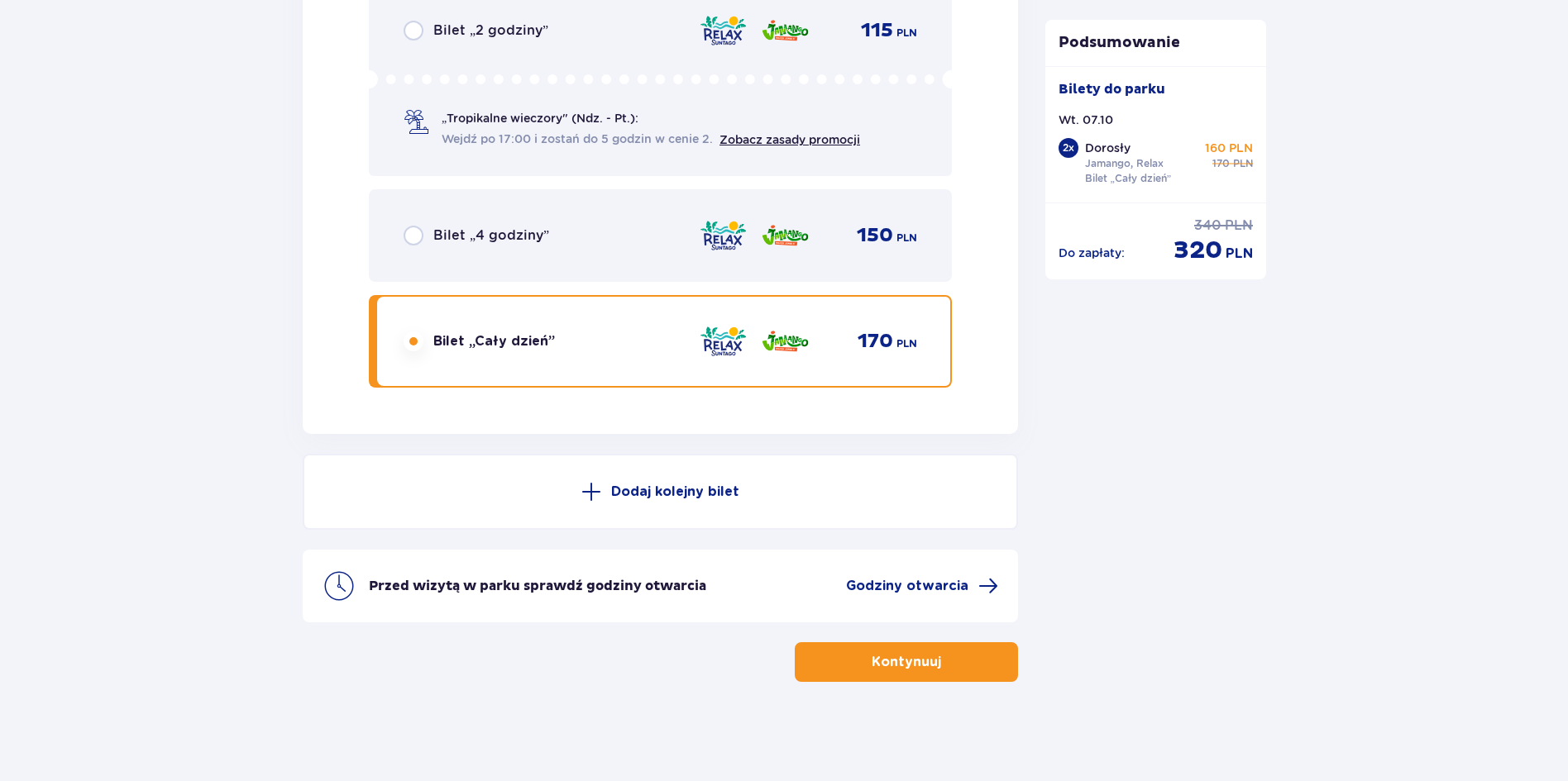
click at [620, 467] on button "Dodaj kolejny bilet" at bounding box center [660, 491] width 715 height 76
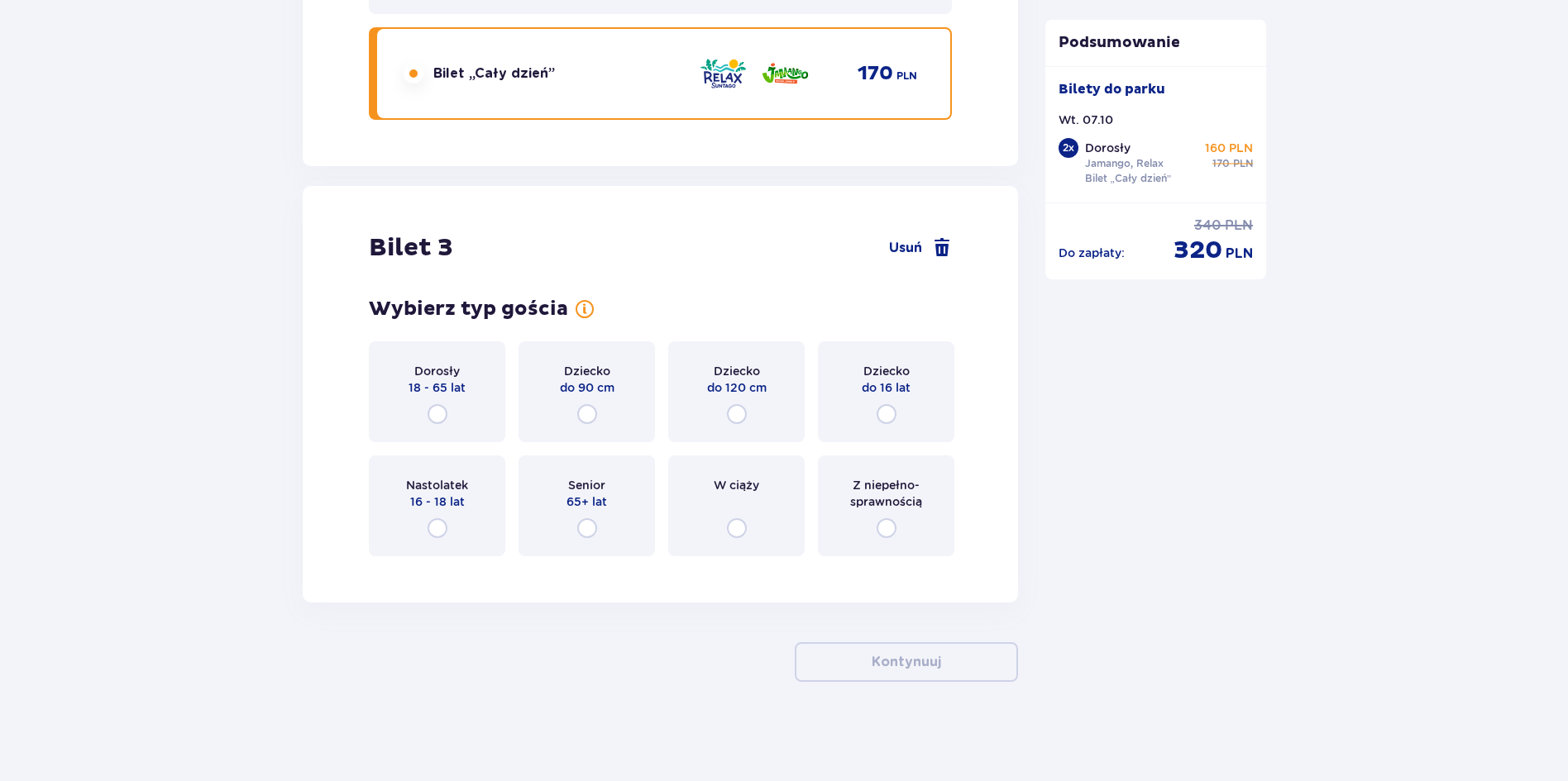
click at [432, 398] on div "Dorosły 18 - 65 lat" at bounding box center [437, 391] width 137 height 101
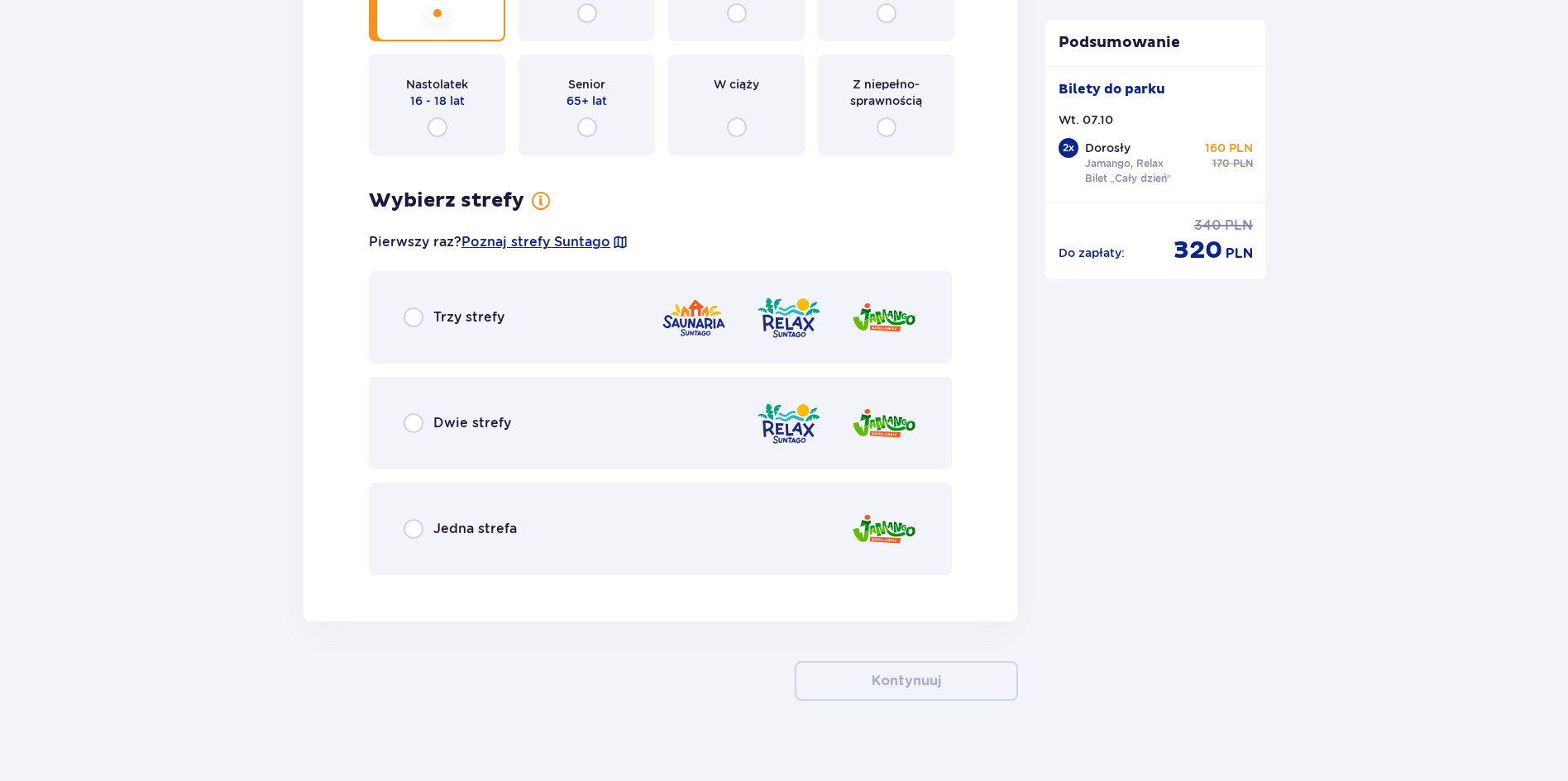
scroll to position [3669, 0]
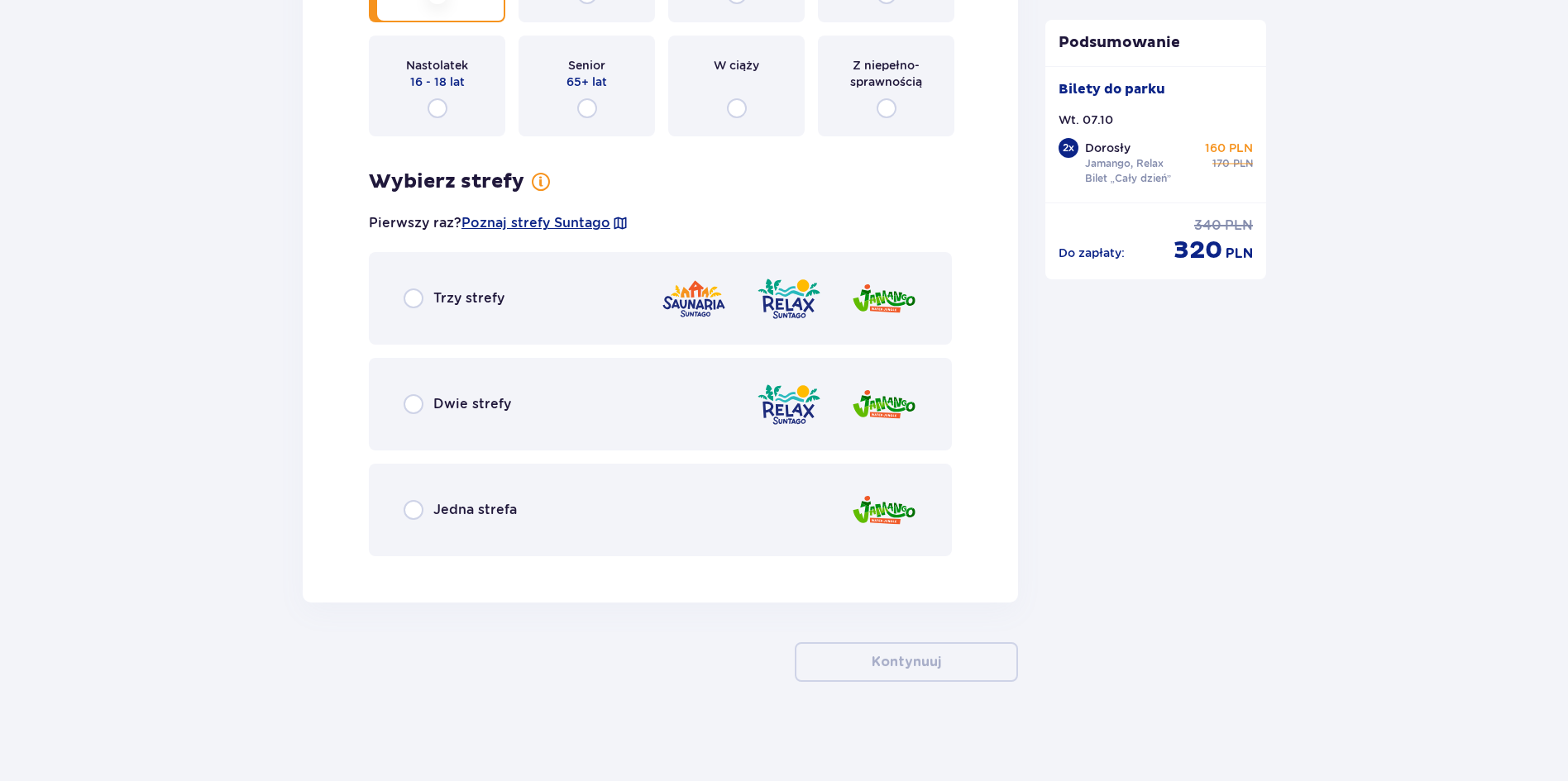
click at [603, 421] on div "Dwie strefy" at bounding box center [660, 405] width 583 height 93
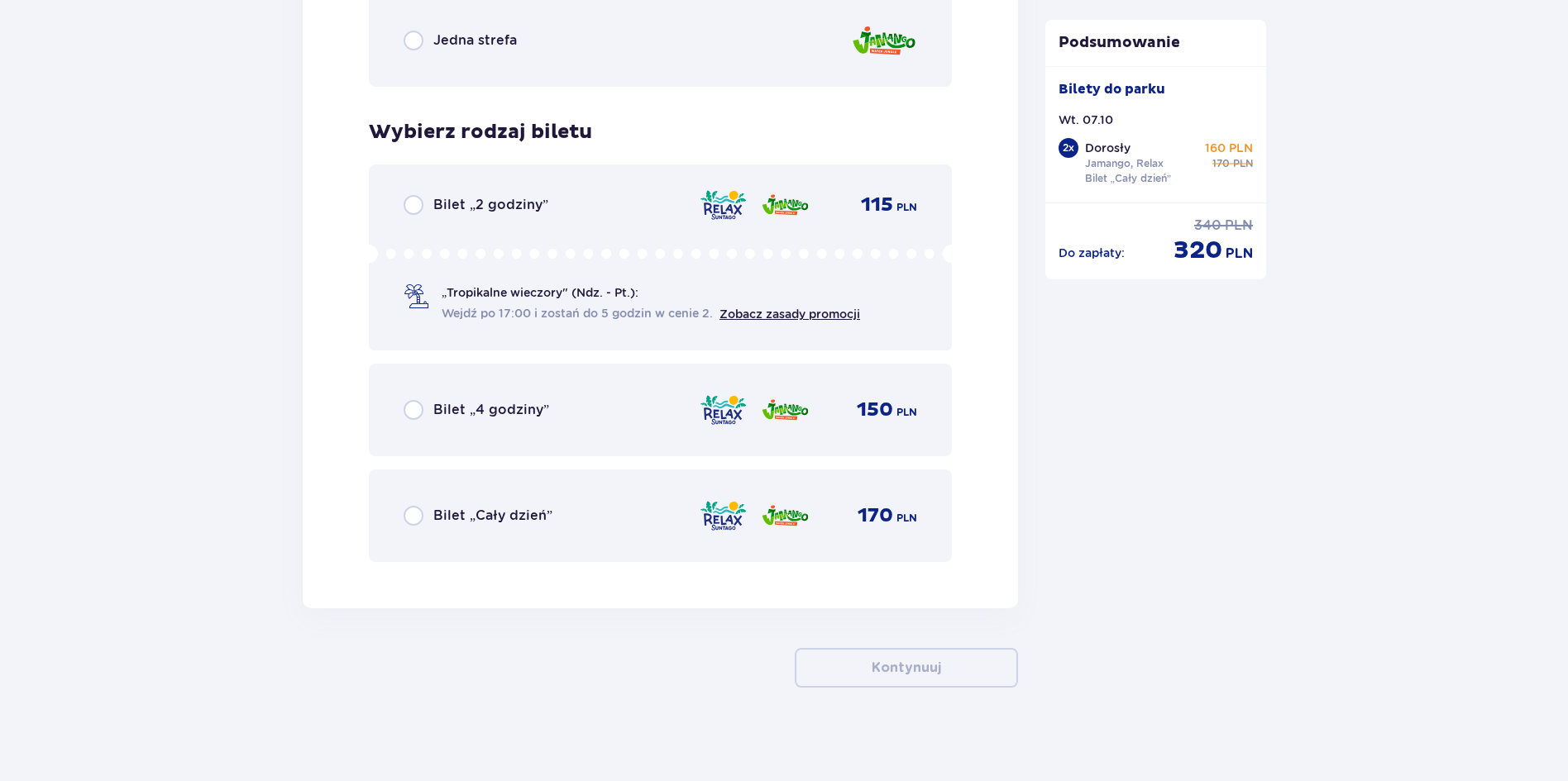
scroll to position [4144, 0]
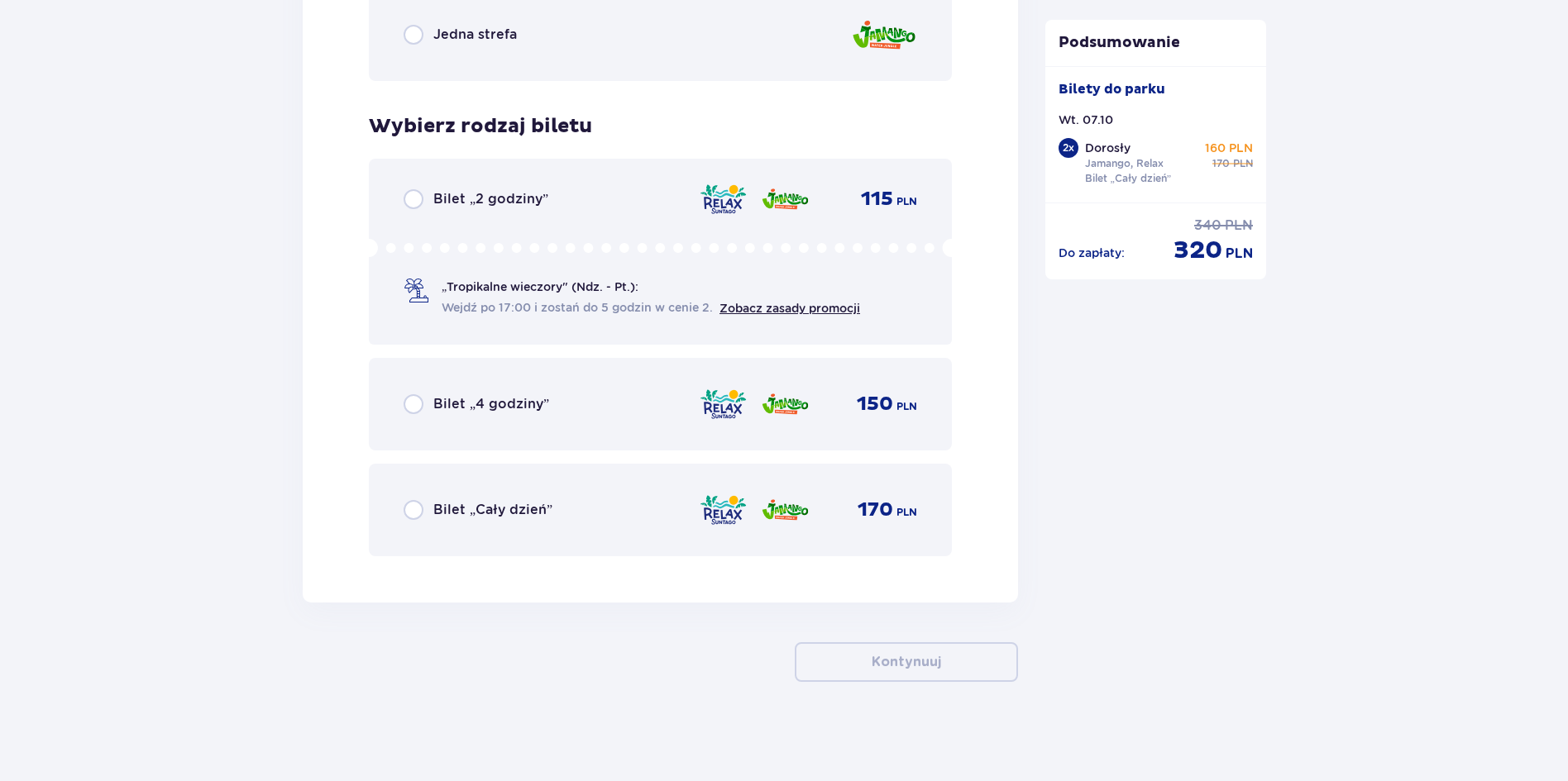
click at [604, 509] on div "Bilet „Cały dzień” 170 PLN" at bounding box center [659, 509] width 513 height 34
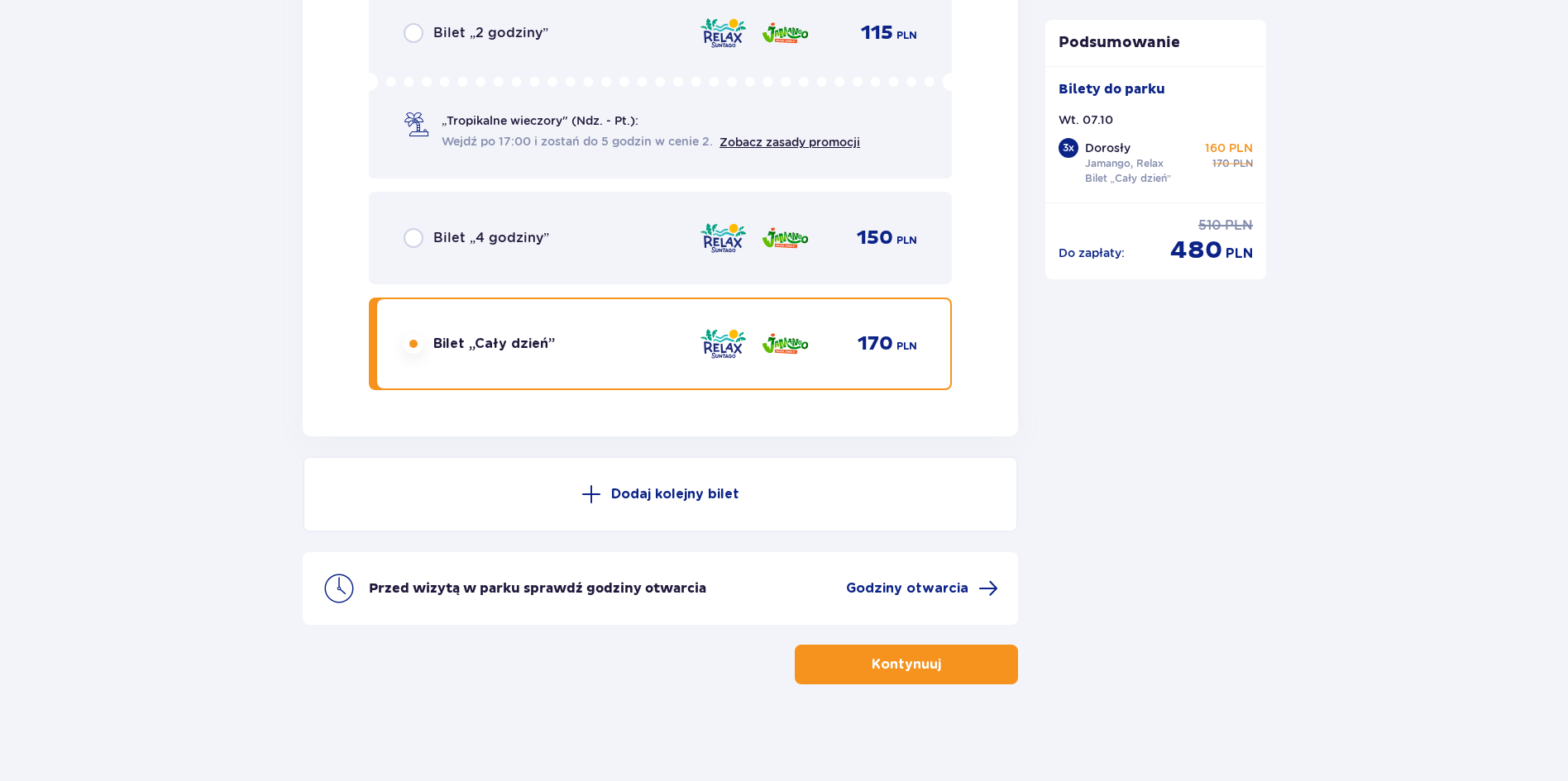
scroll to position [4312, 0]
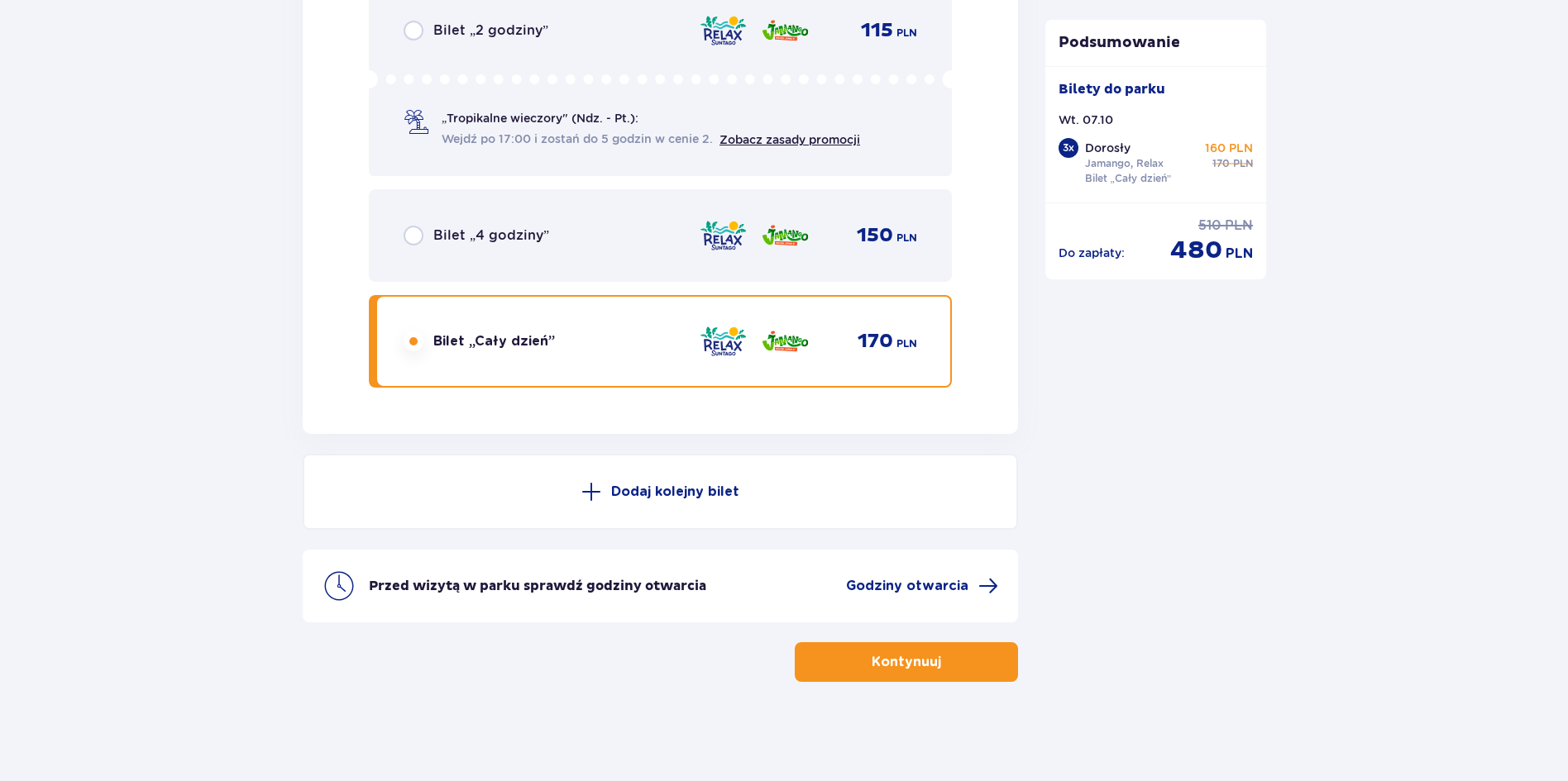
click at [960, 645] on button "Kontynuuj" at bounding box center [906, 662] width 224 height 40
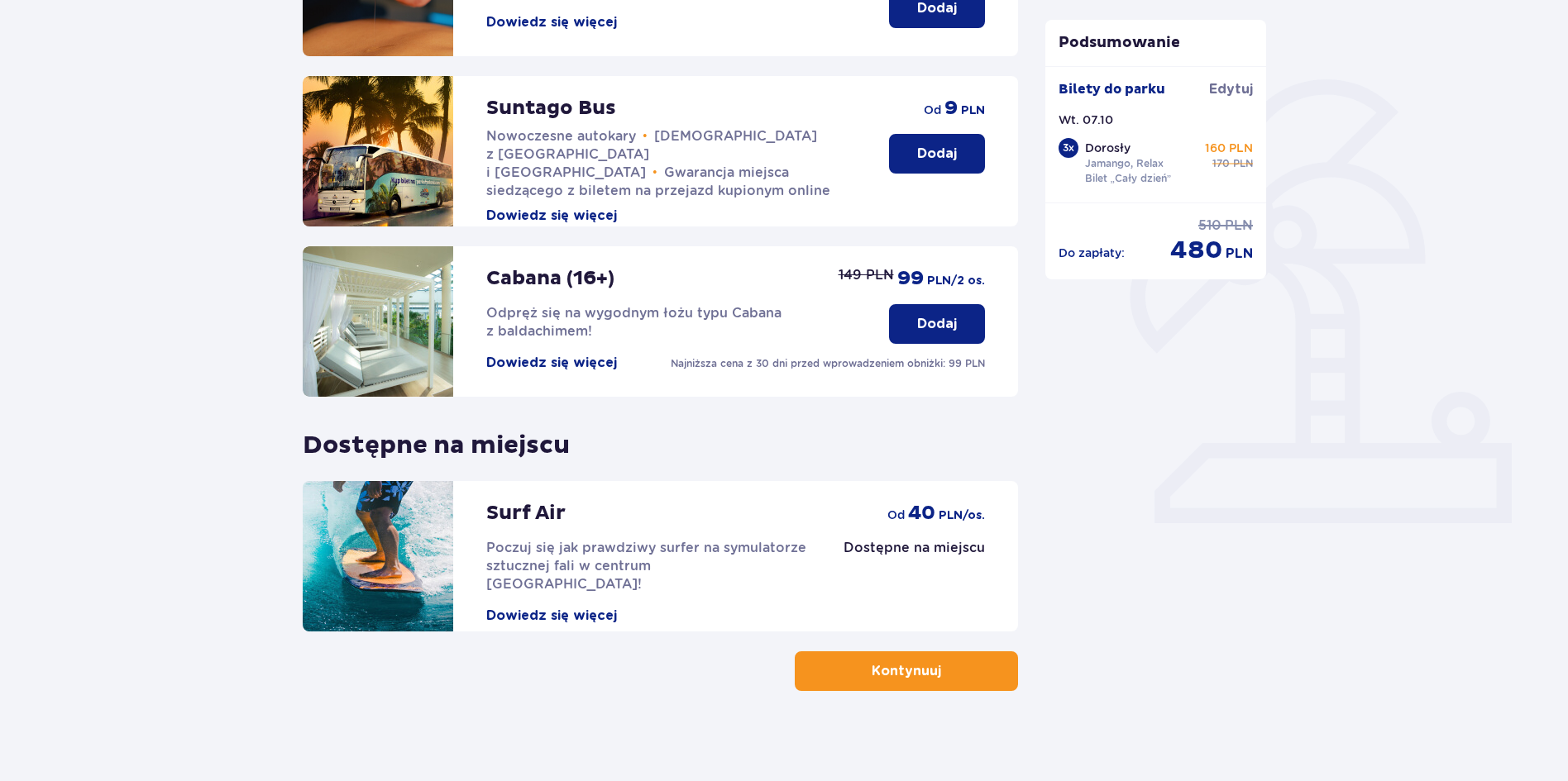
scroll to position [339, 0]
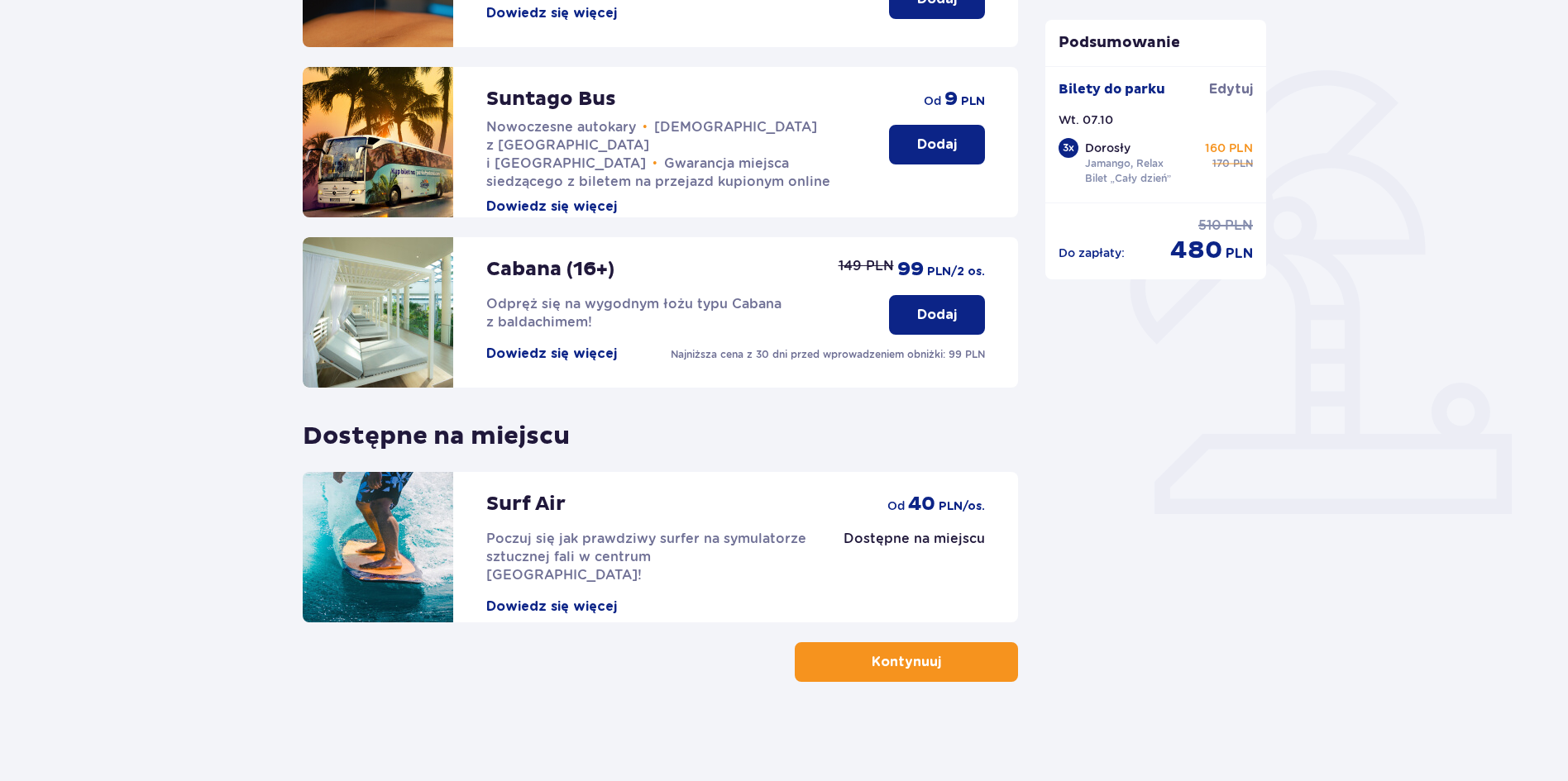
click at [940, 674] on button "Kontynuuj" at bounding box center [906, 662] width 224 height 40
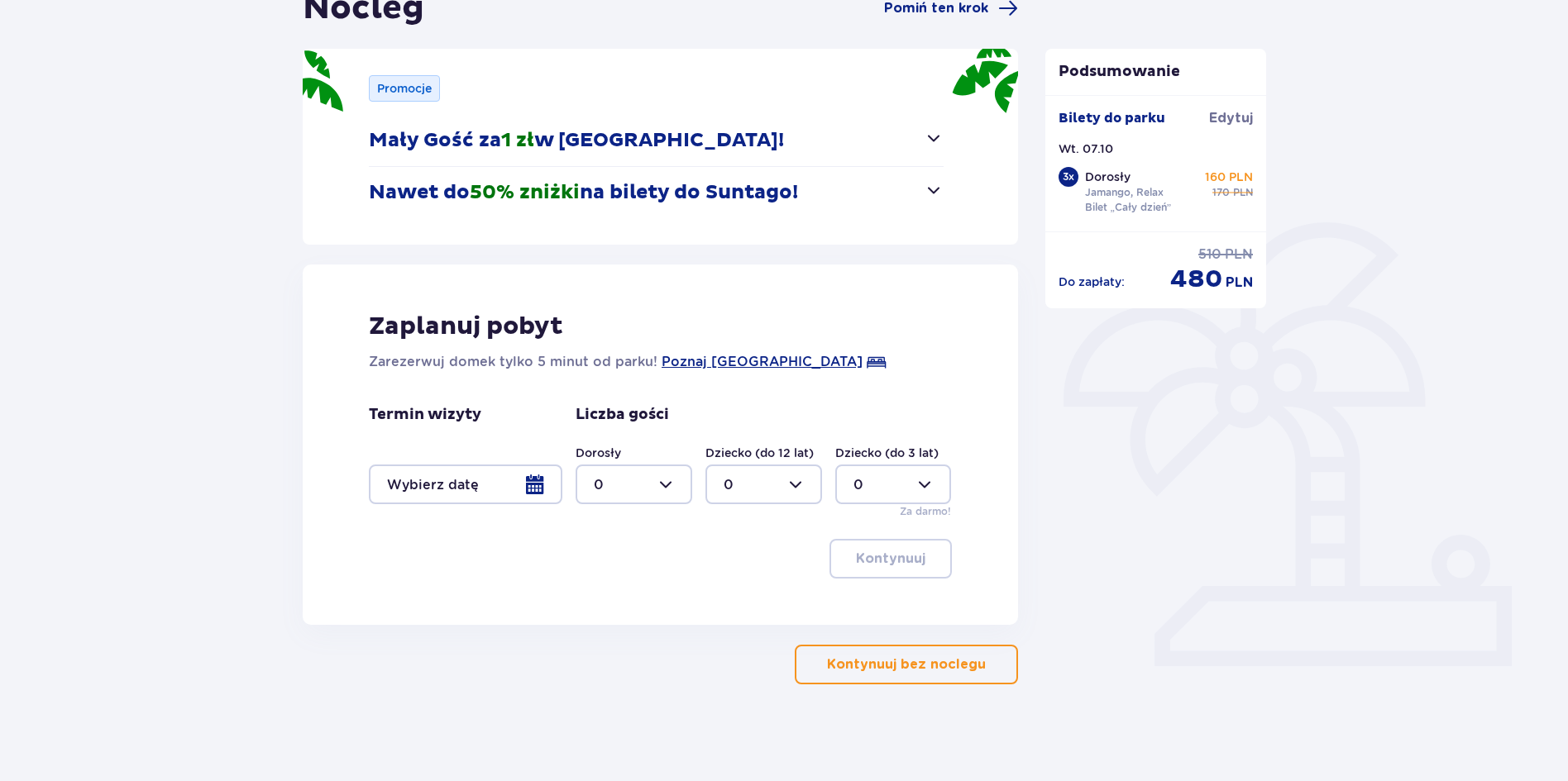
scroll to position [190, 0]
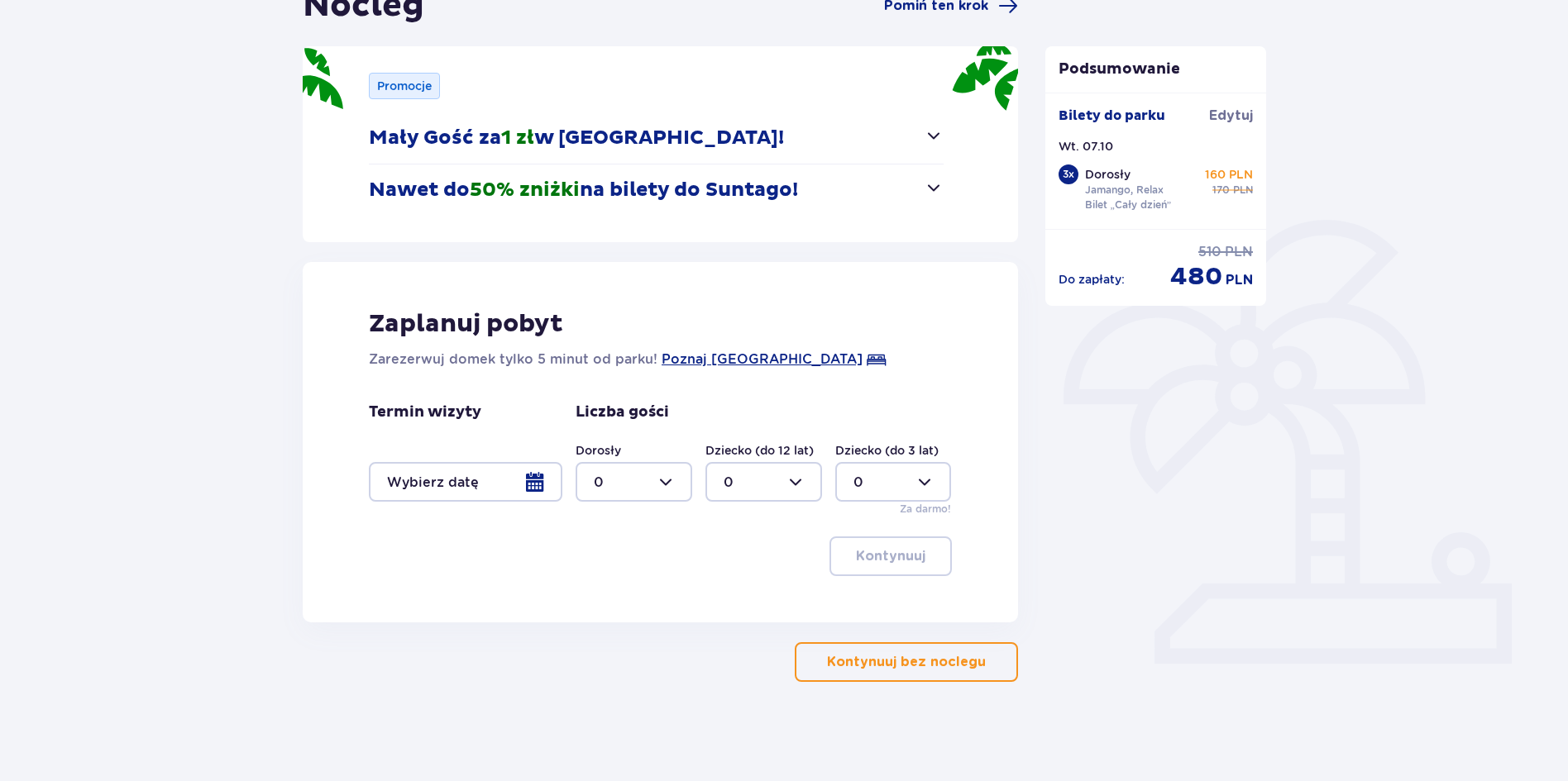
click at [950, 650] on button "Kontynuuj bez noclegu" at bounding box center [906, 662] width 224 height 40
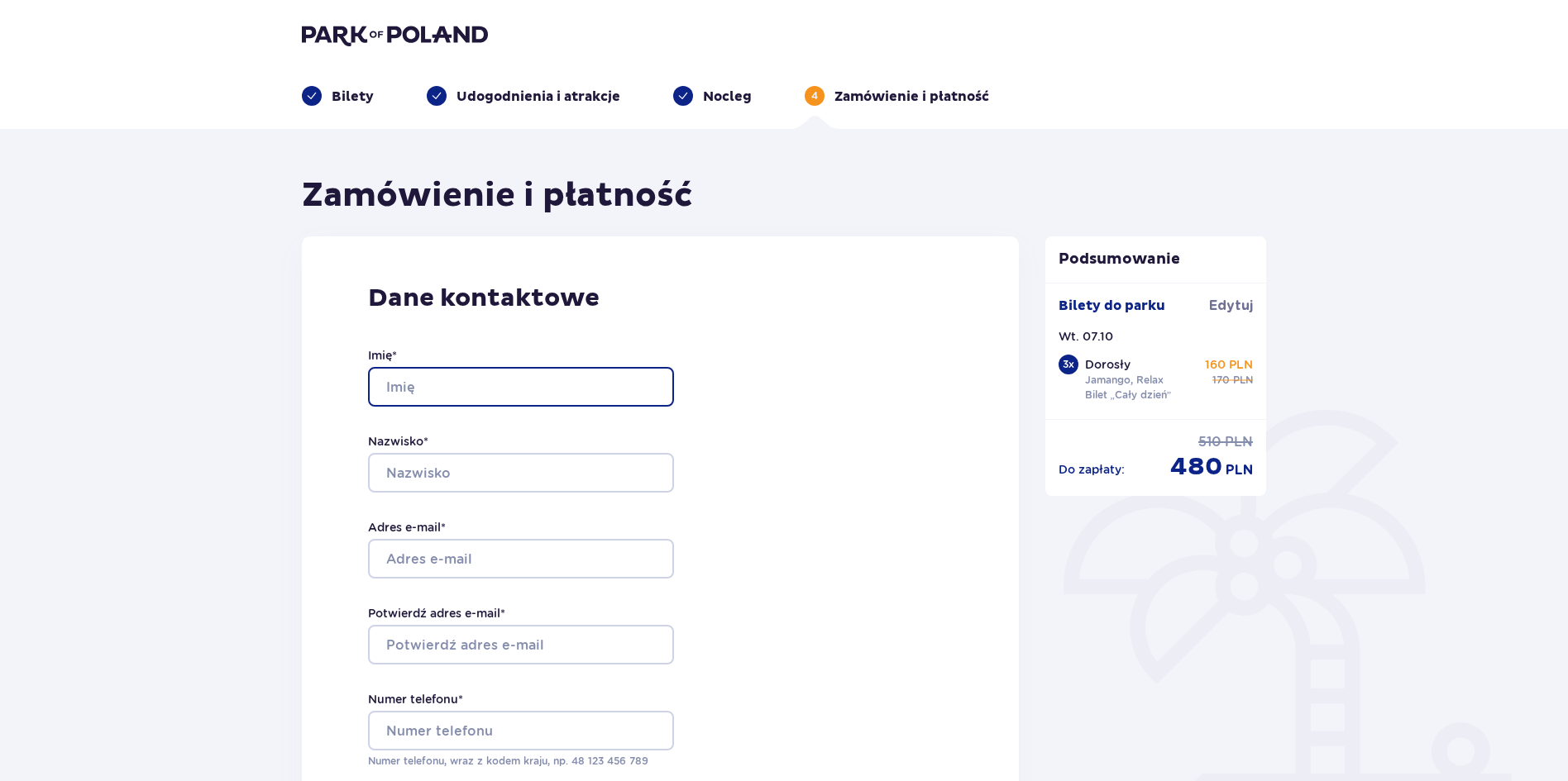
click at [492, 374] on input "Imię *" at bounding box center [521, 387] width 306 height 40
type input "Klaudia"
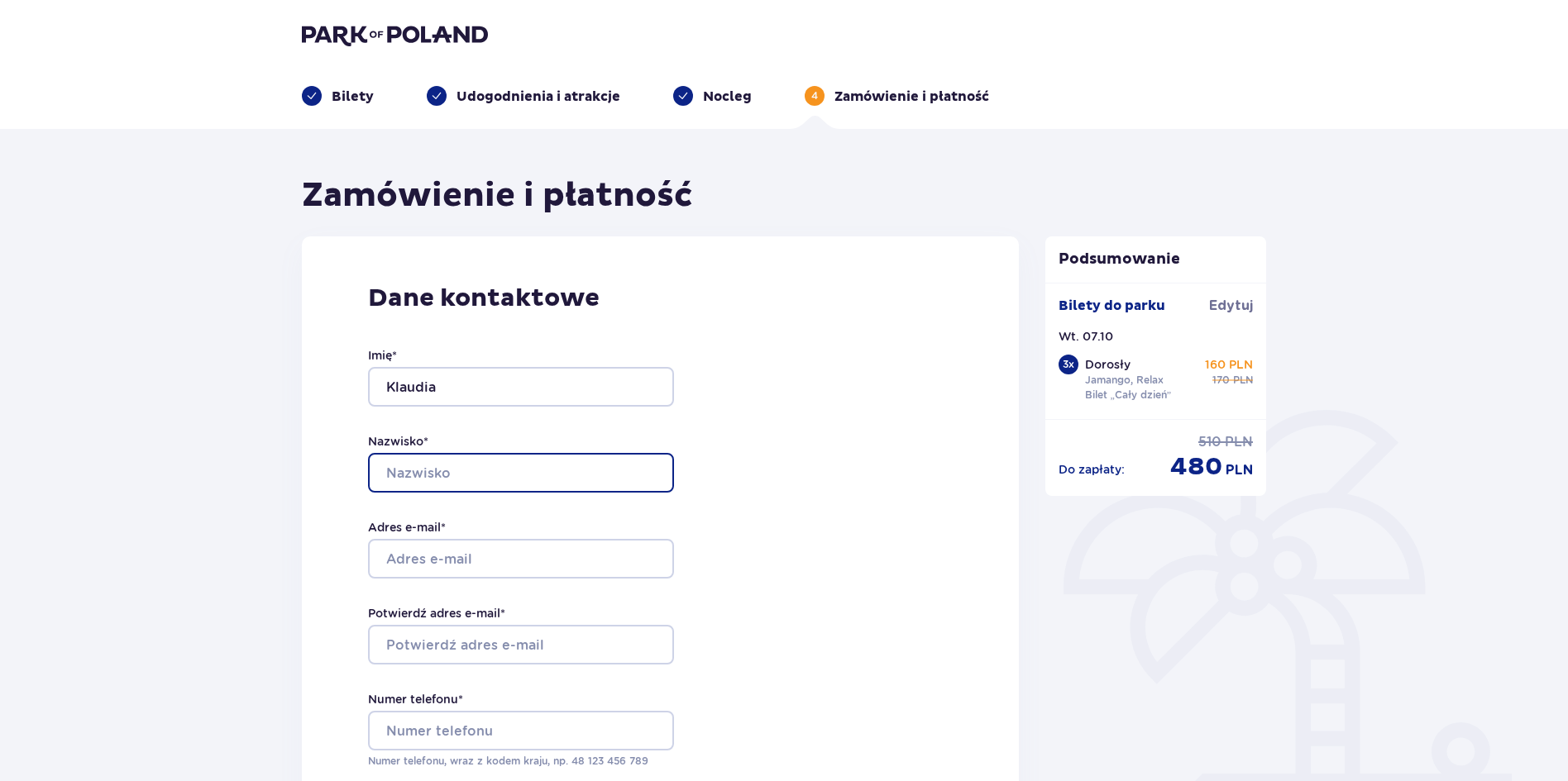
type input "PŁOSKA"
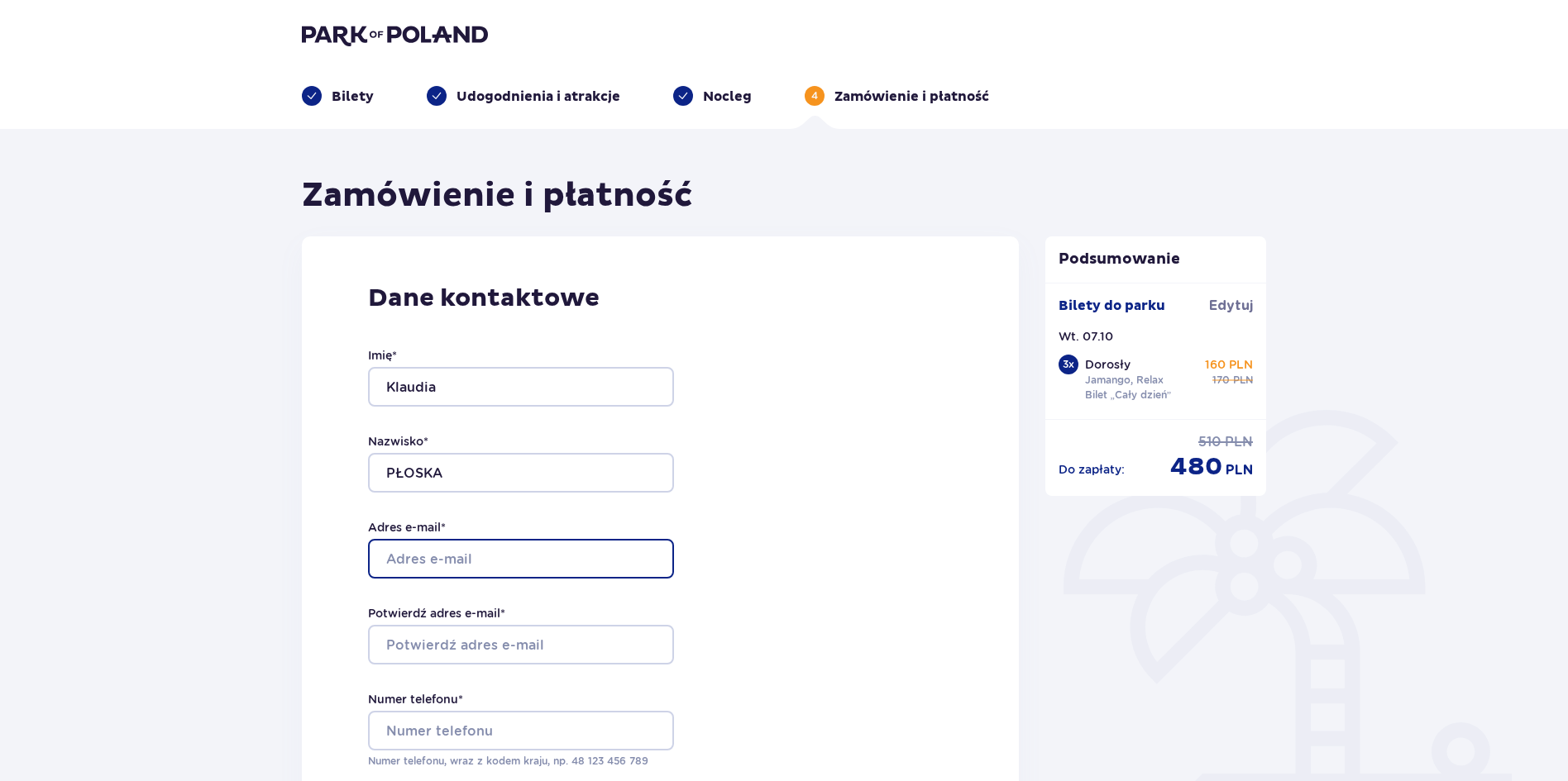
type input "[EMAIL_ADDRESS][DOMAIN_NAME]"
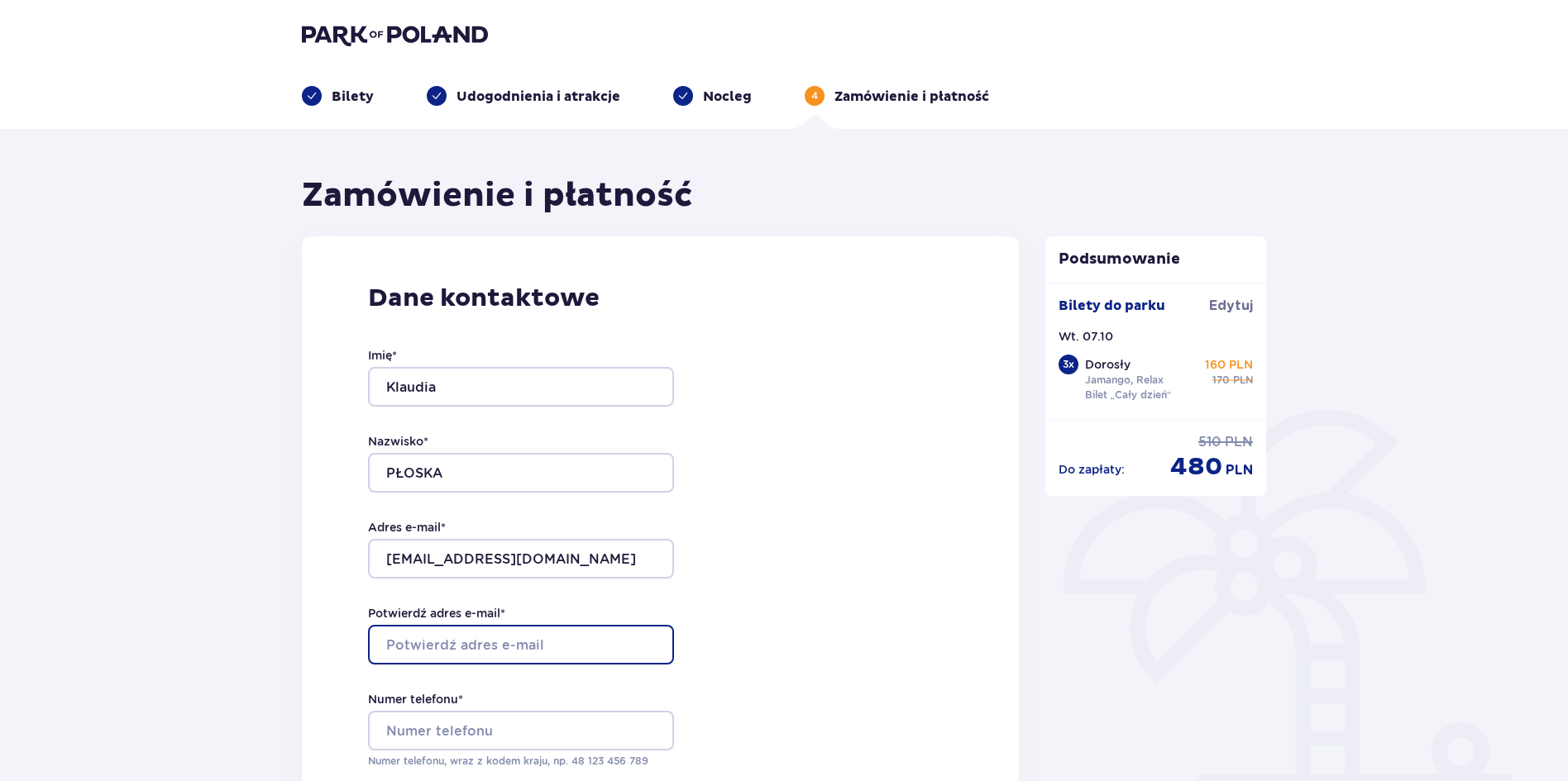
type input "[EMAIL_ADDRESS][DOMAIN_NAME]"
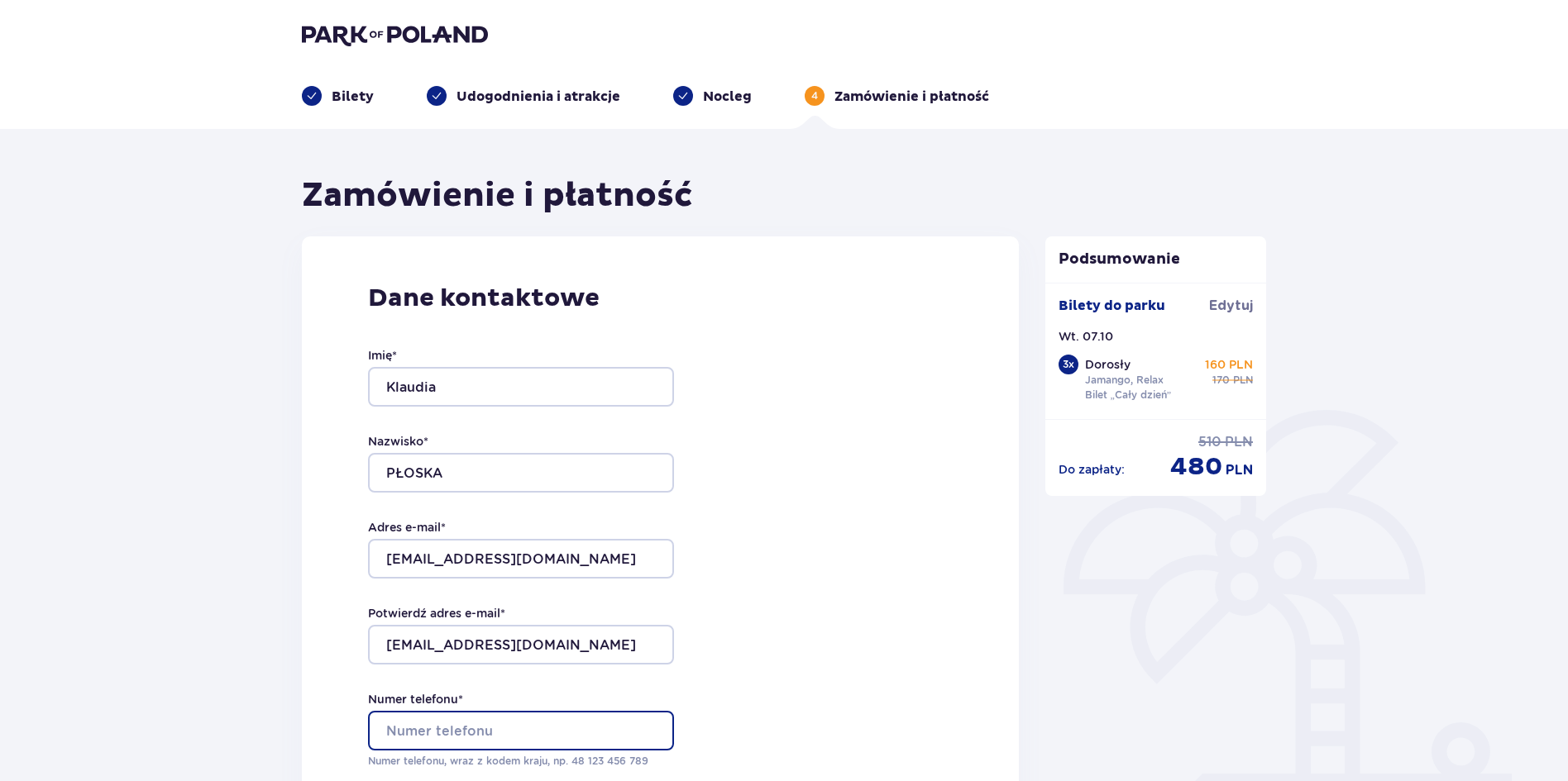
type input "733634565"
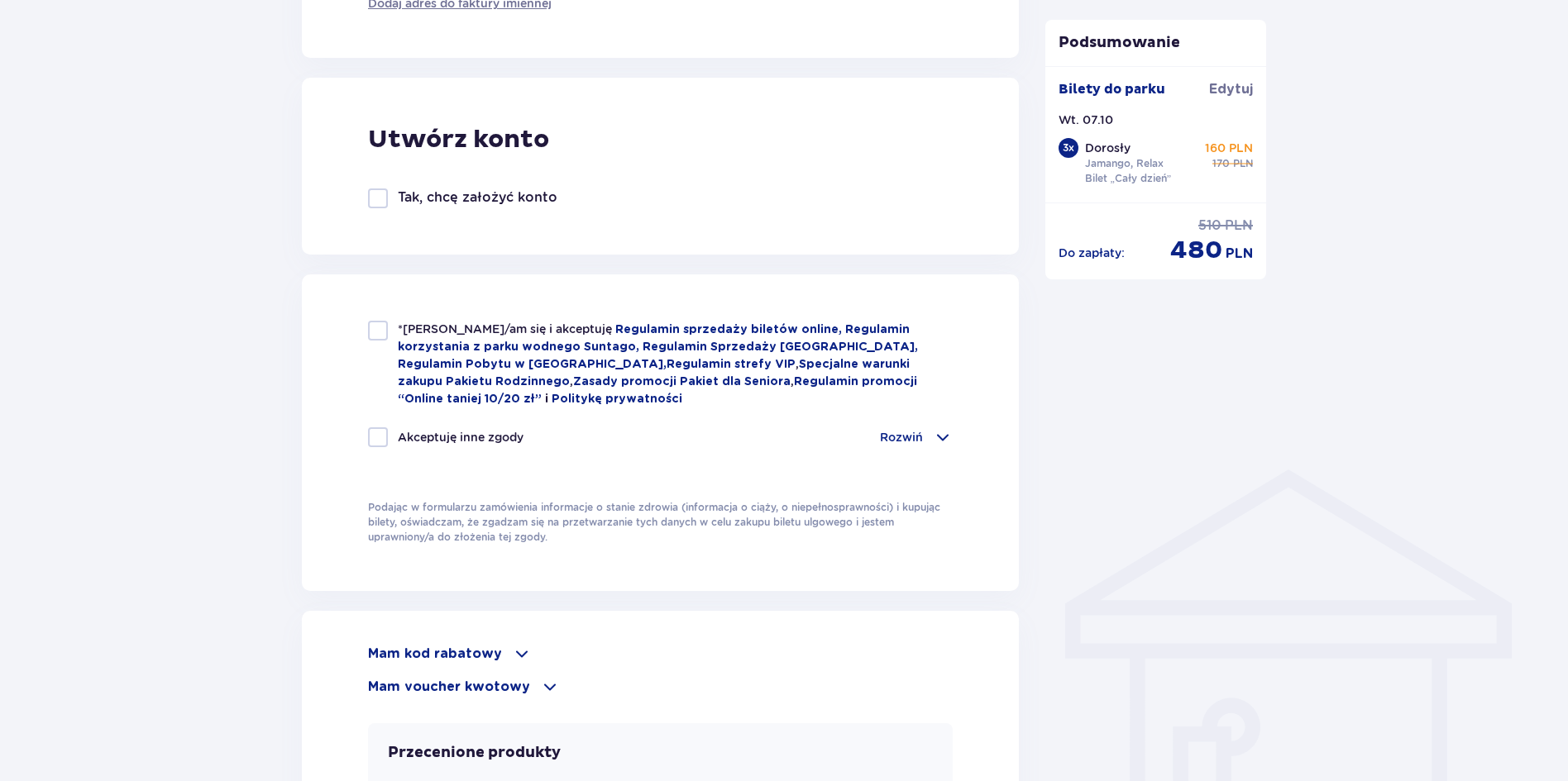
scroll to position [909, 0]
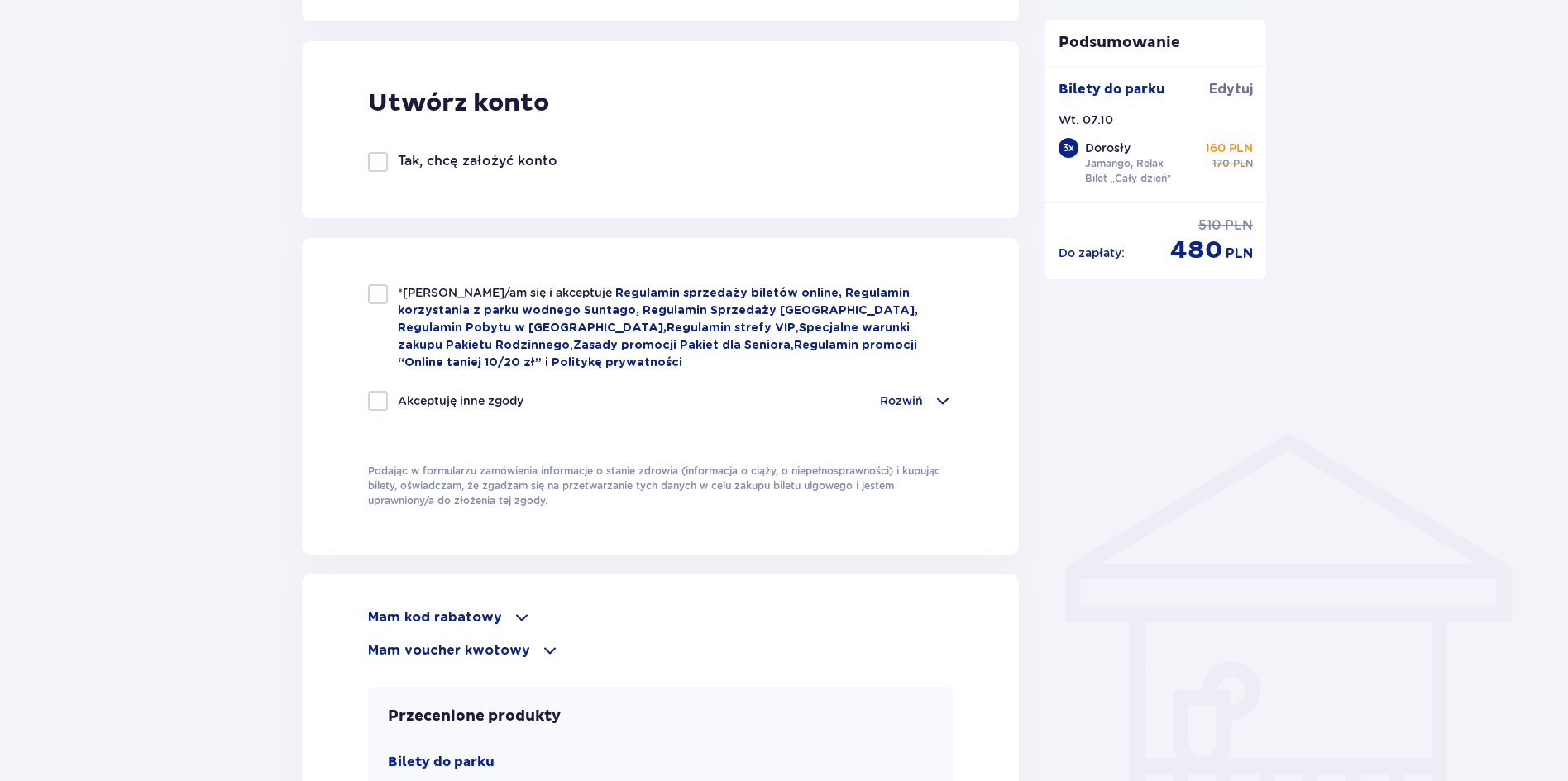
click at [373, 295] on div at bounding box center [377, 294] width 20 height 20
checkbox input "true"
click at [386, 394] on div at bounding box center [377, 400] width 20 height 20
checkbox input "true"
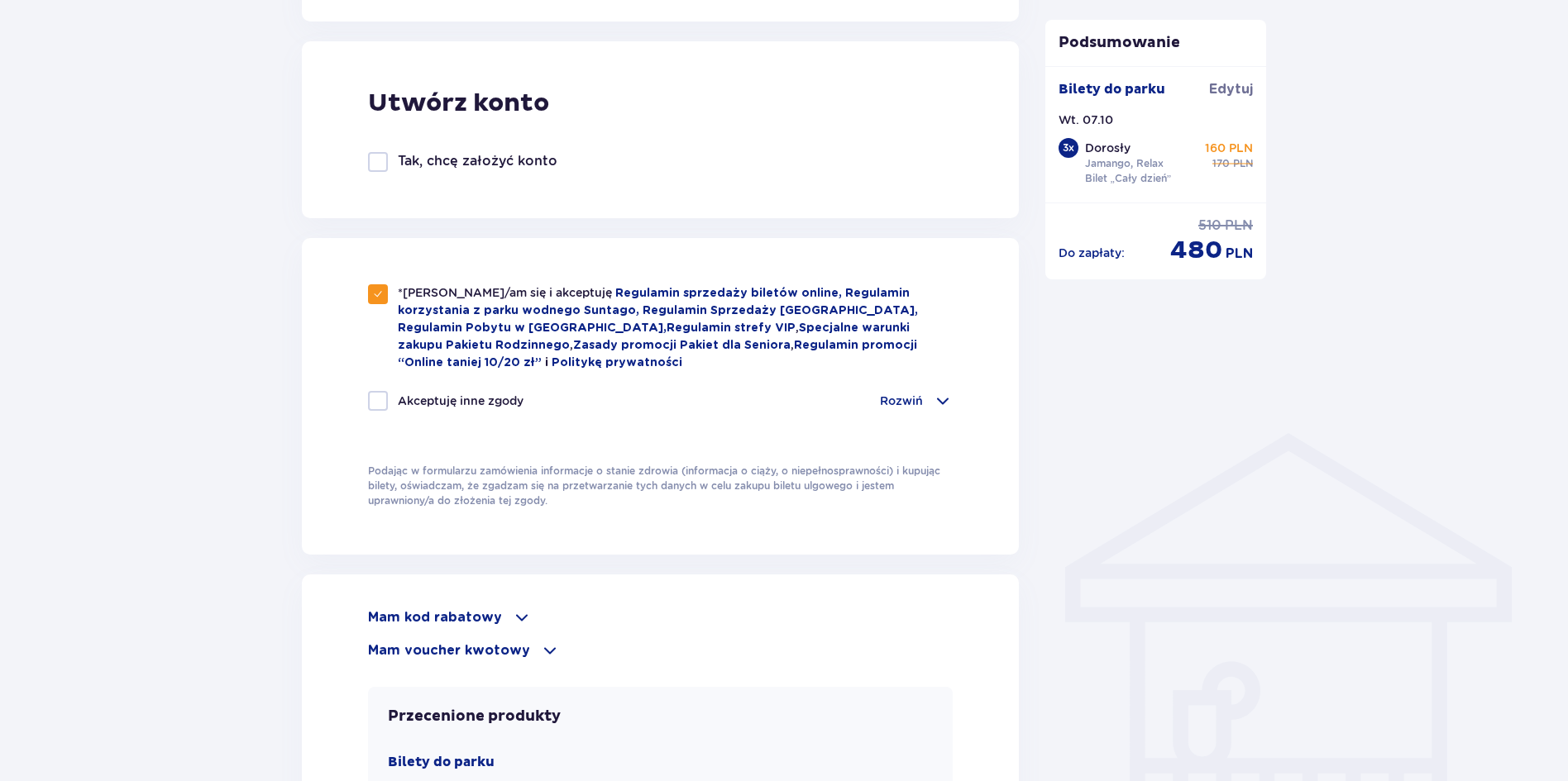
checkbox input "true"
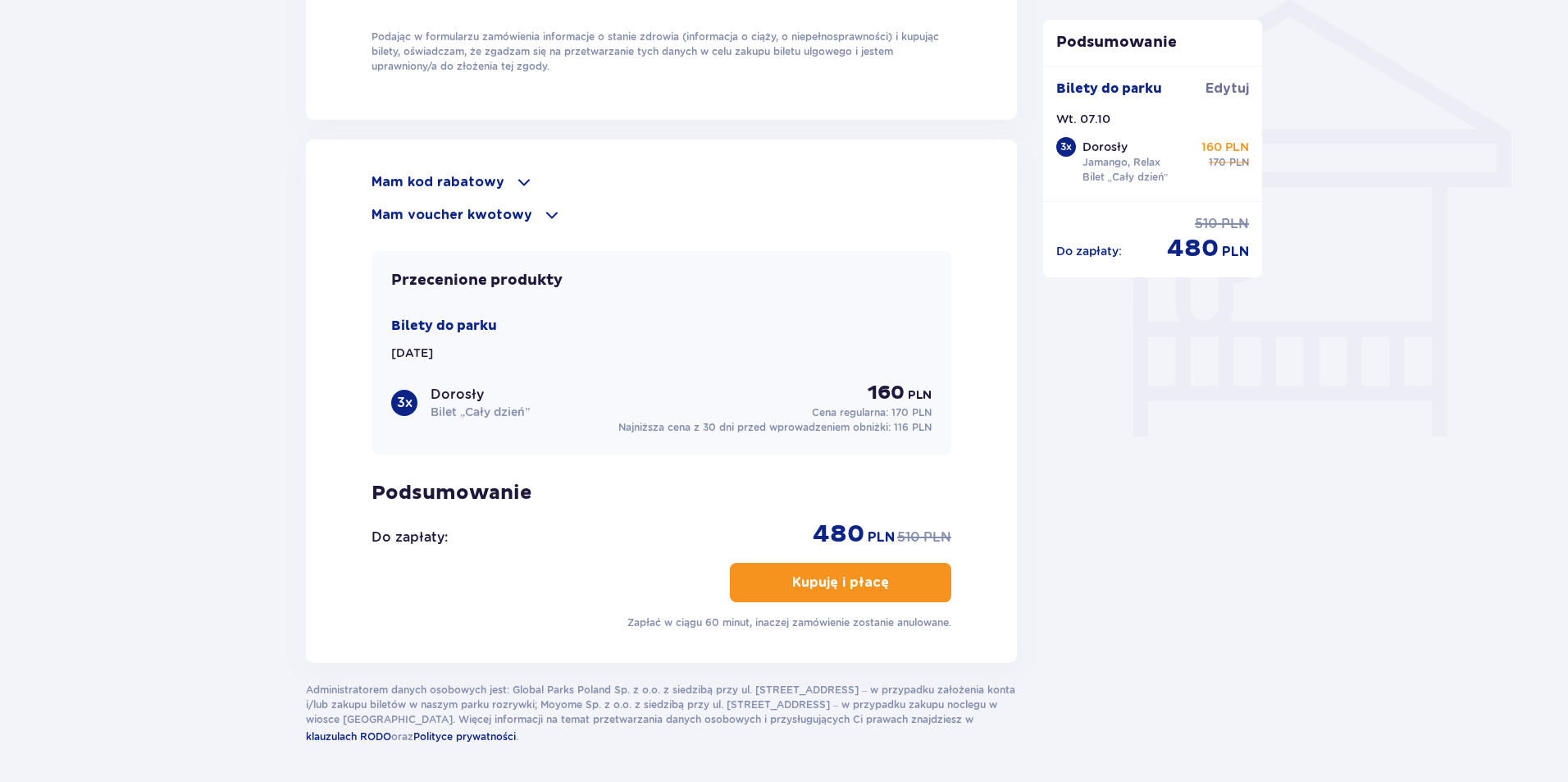
scroll to position [1390, 0]
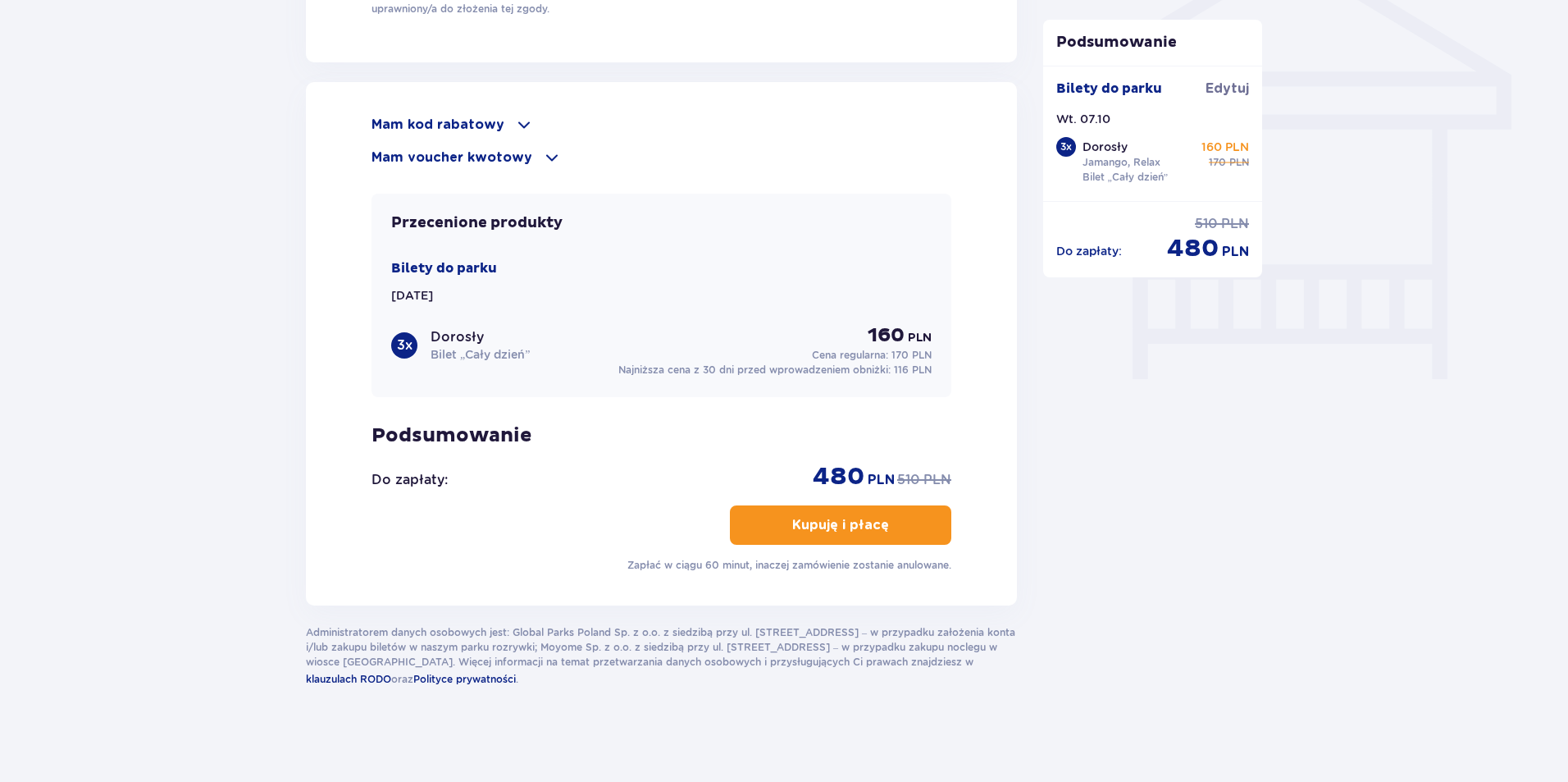
click at [821, 527] on p "Kupuję i płacę" at bounding box center [841, 524] width 97 height 18
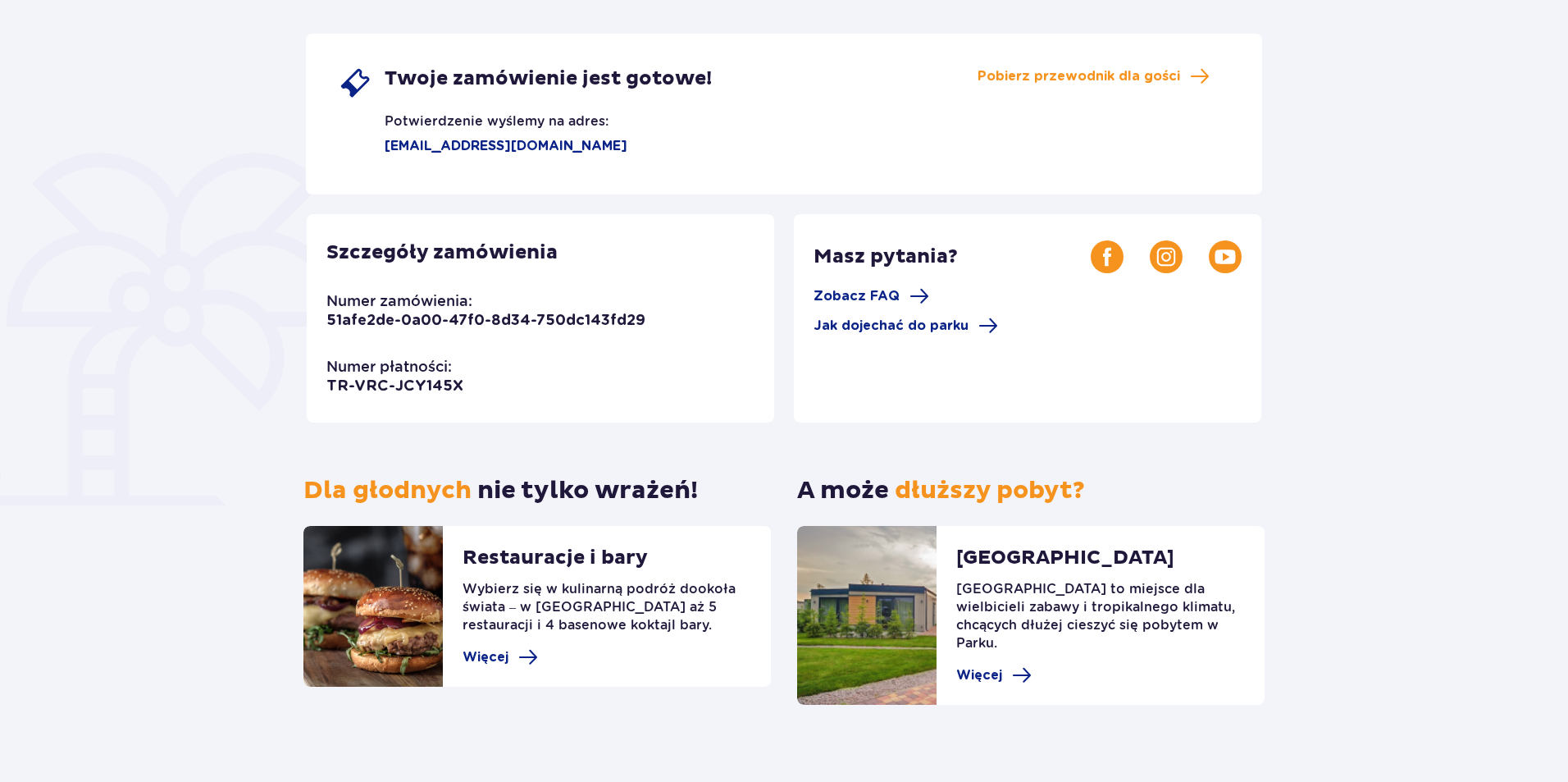
scroll to position [280, 0]
